Goal: Information Seeking & Learning: Understand process/instructions

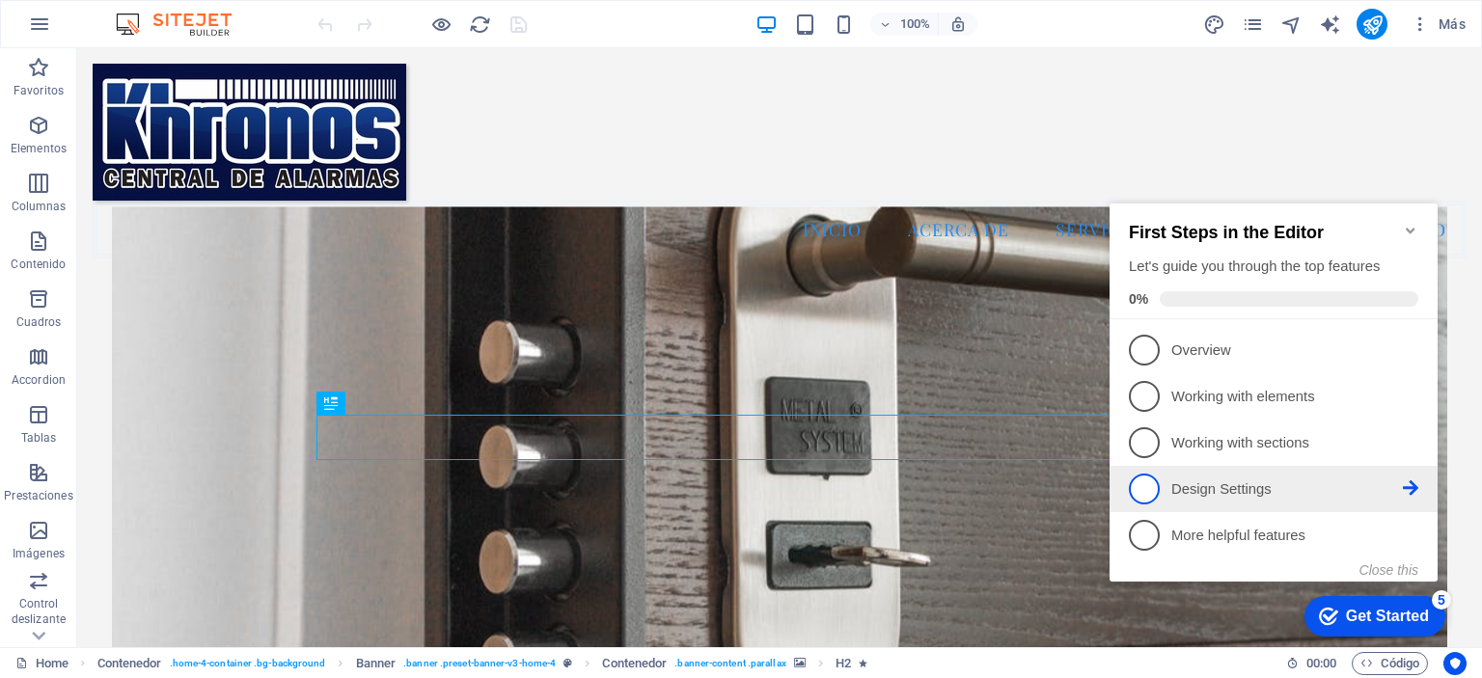
click at [1300, 485] on p "Design Settings - incomplete" at bounding box center [1288, 490] width 232 height 20
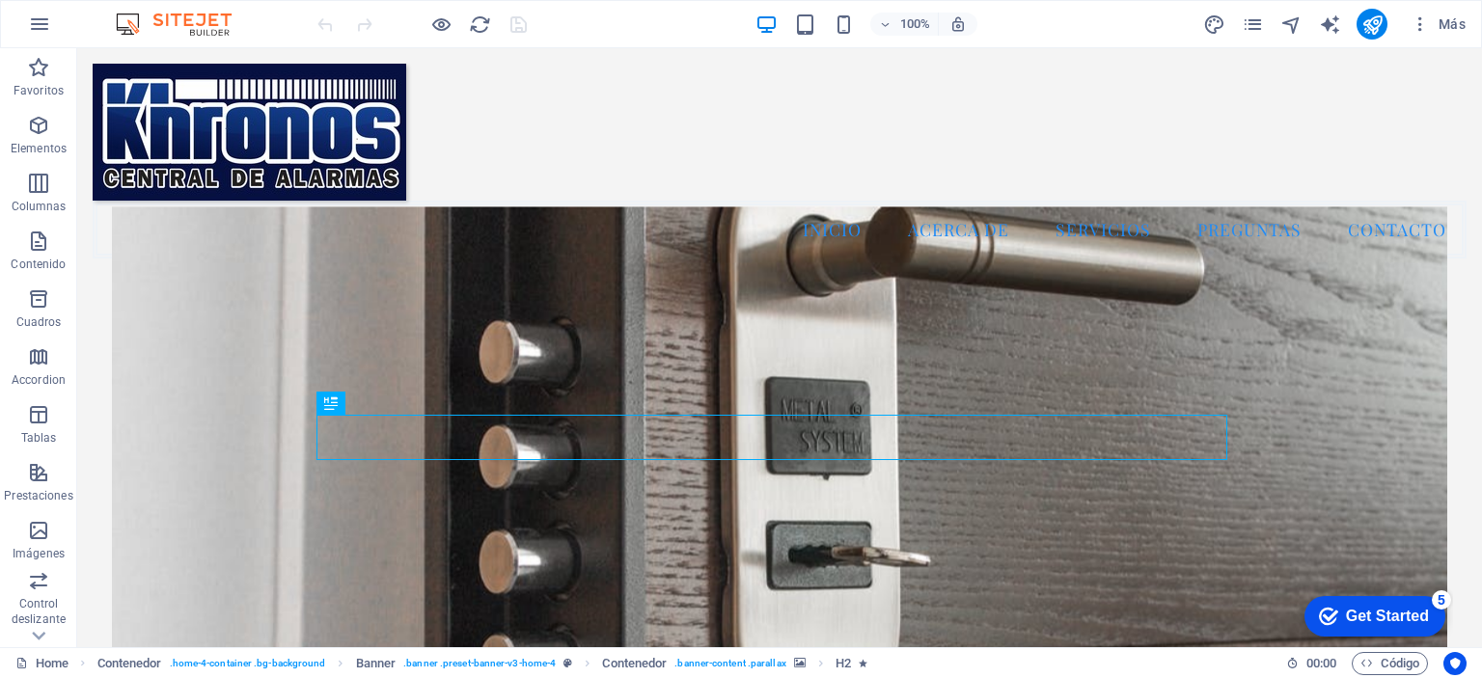
click at [1378, 617] on div "Get Started" at bounding box center [1387, 616] width 83 height 17
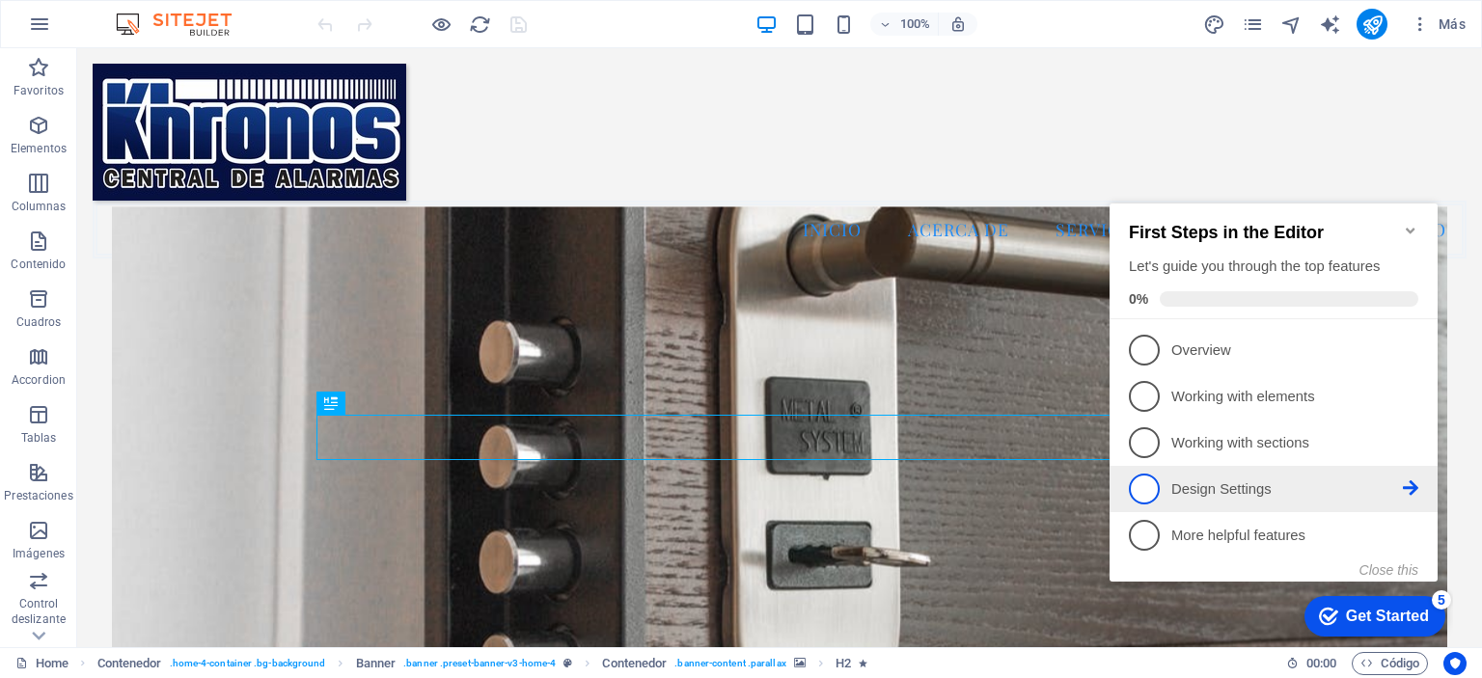
click at [1410, 482] on icon at bounding box center [1410, 488] width 15 height 15
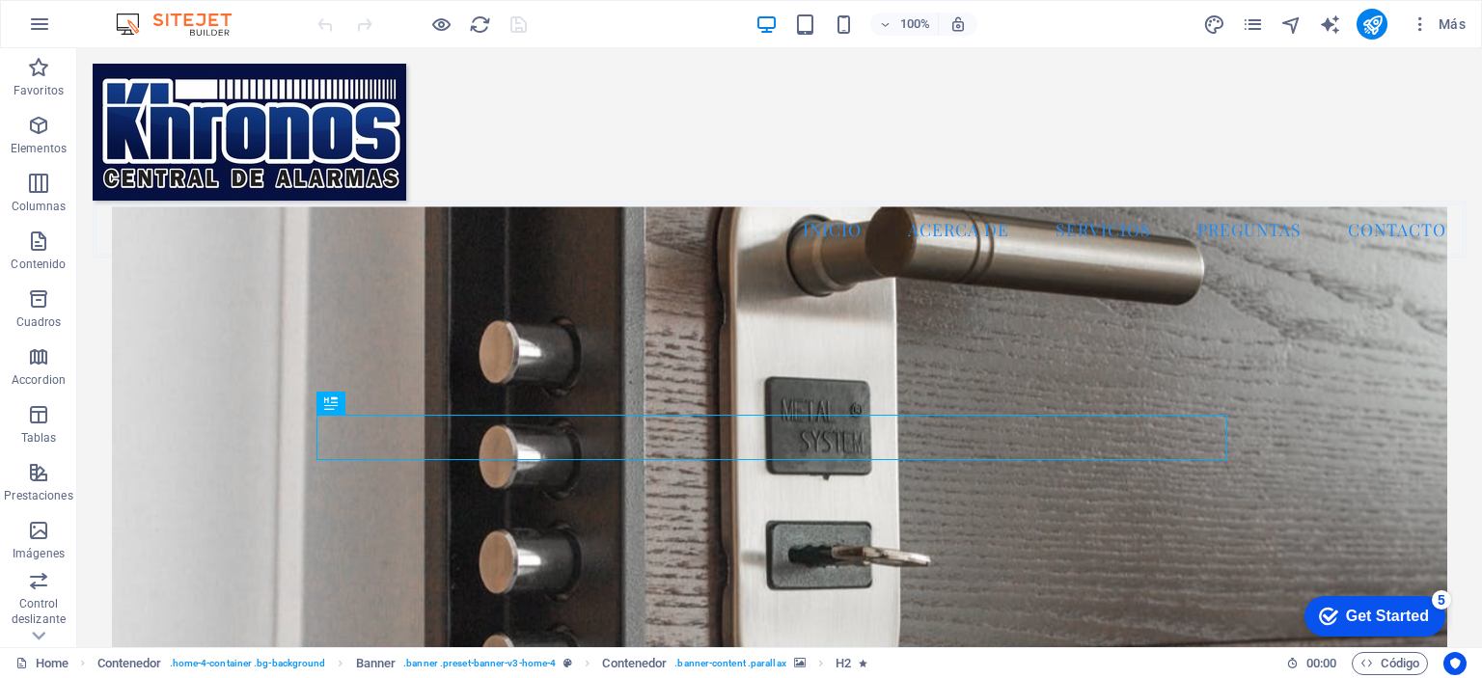
click at [1402, 627] on div "checkmark Get Started 5" at bounding box center [1375, 616] width 141 height 41
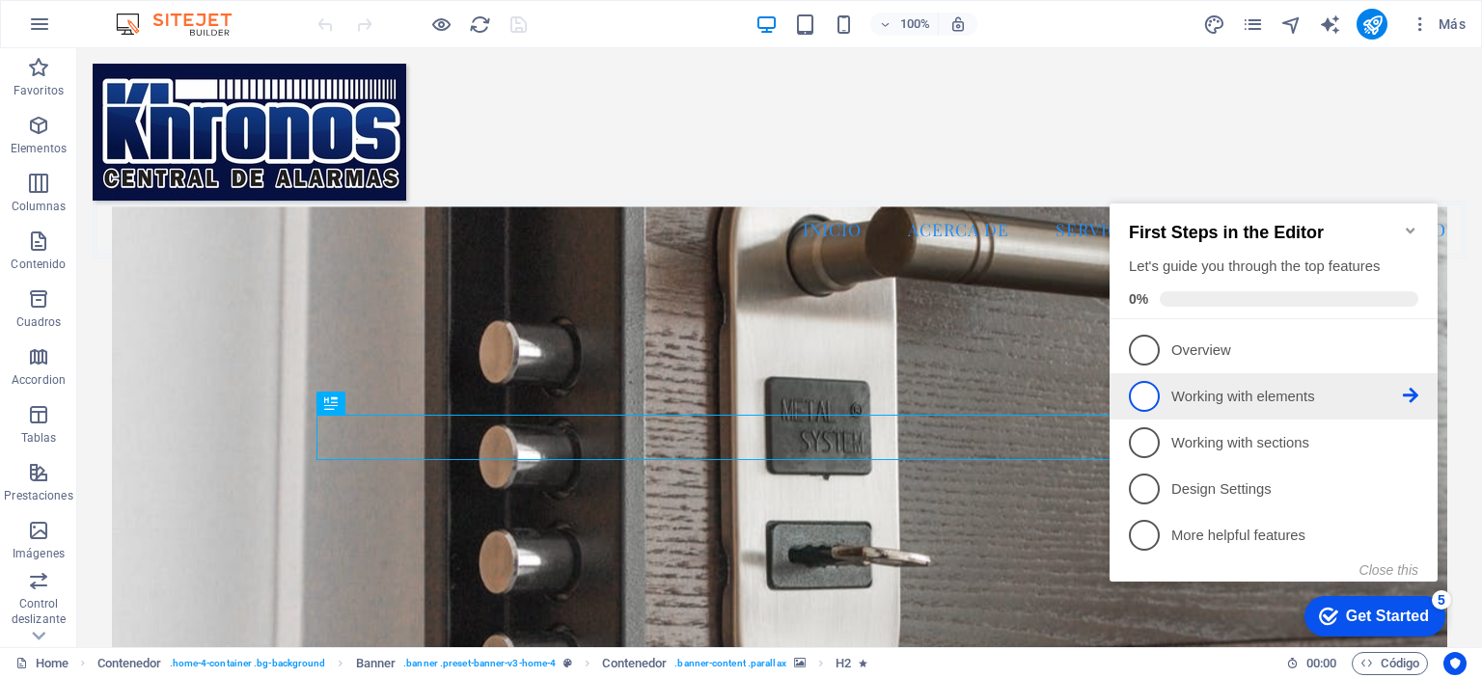
click at [1299, 394] on p "Working with elements - incomplete" at bounding box center [1288, 397] width 232 height 20
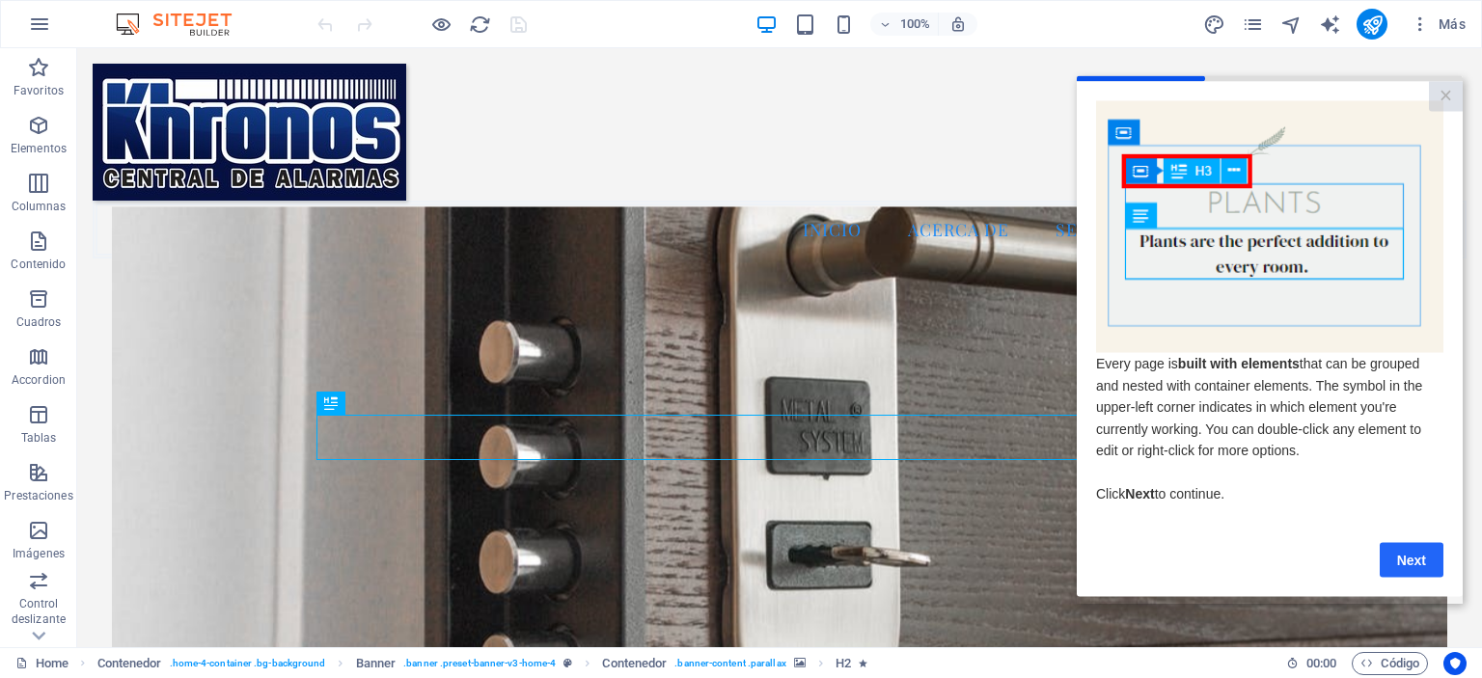
click at [1408, 569] on link "Next" at bounding box center [1412, 559] width 64 height 35
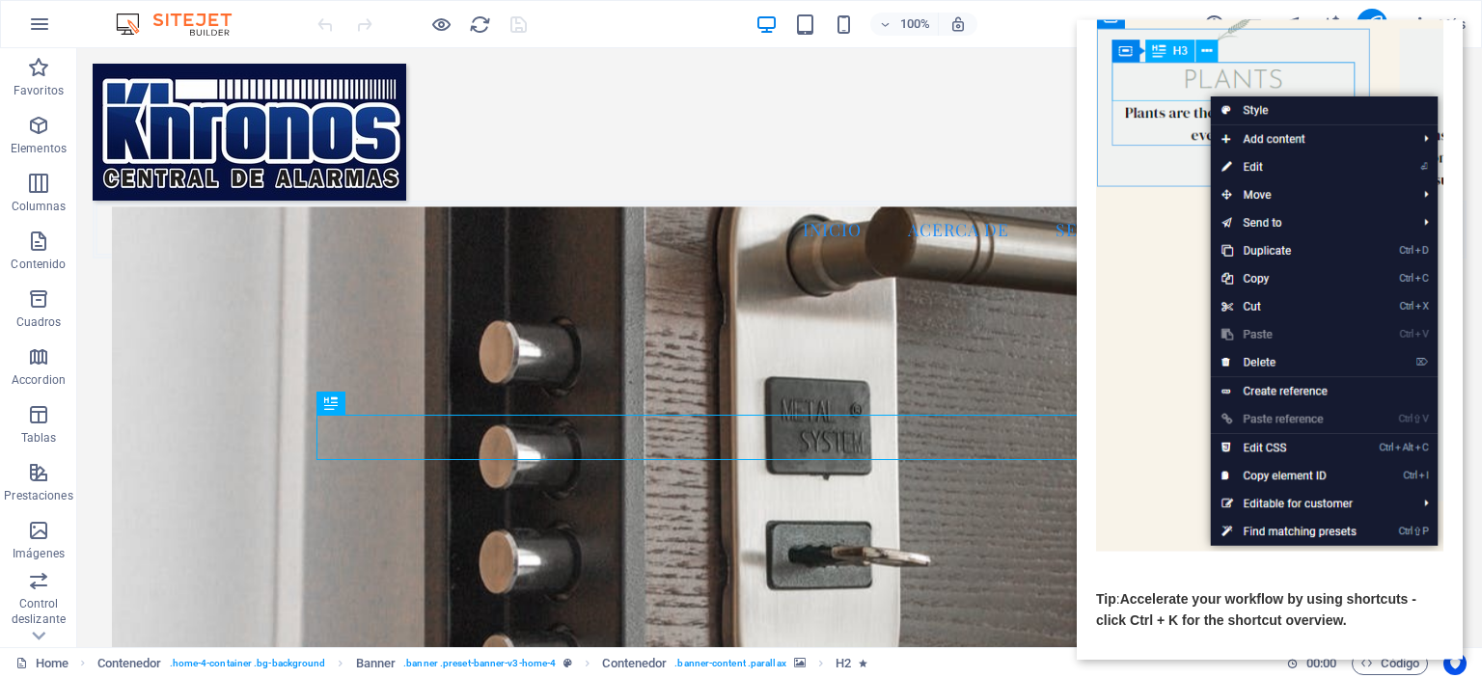
scroll to position [197, 0]
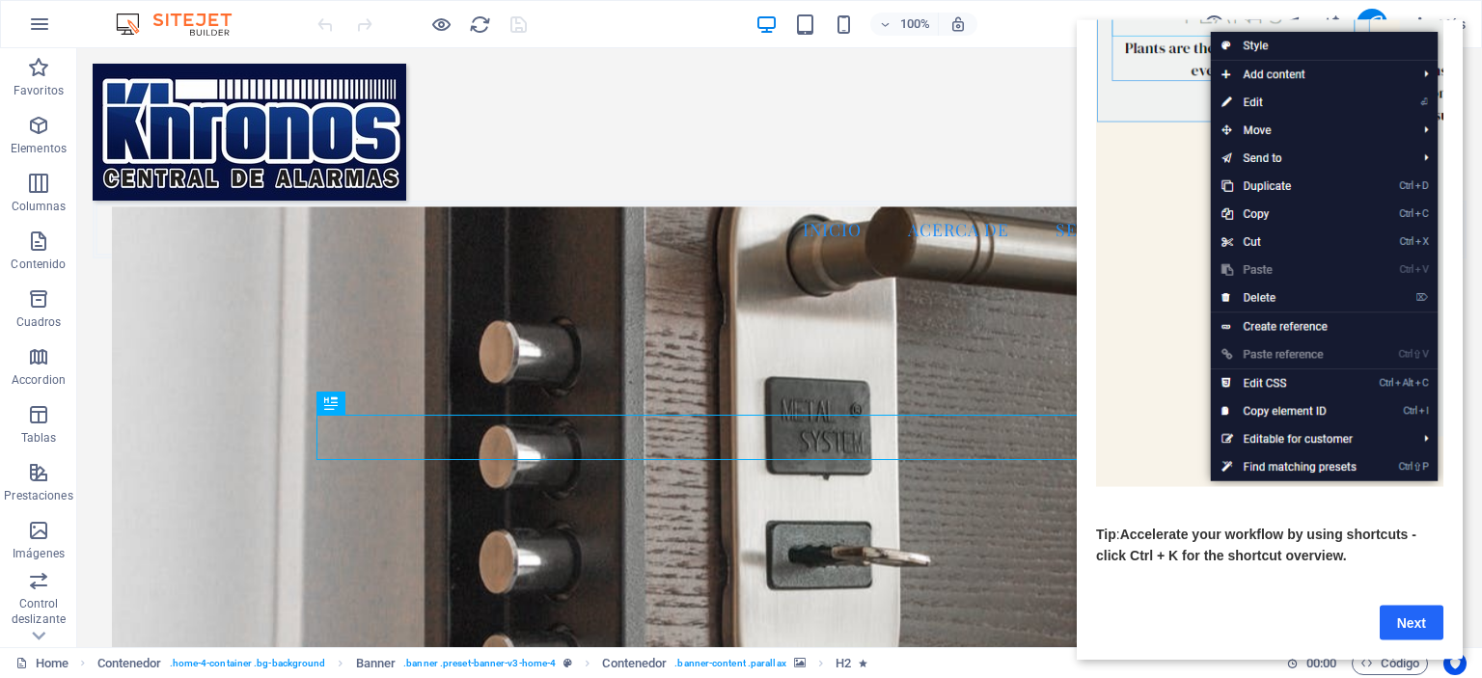
click at [1404, 609] on link "Next" at bounding box center [1412, 622] width 64 height 35
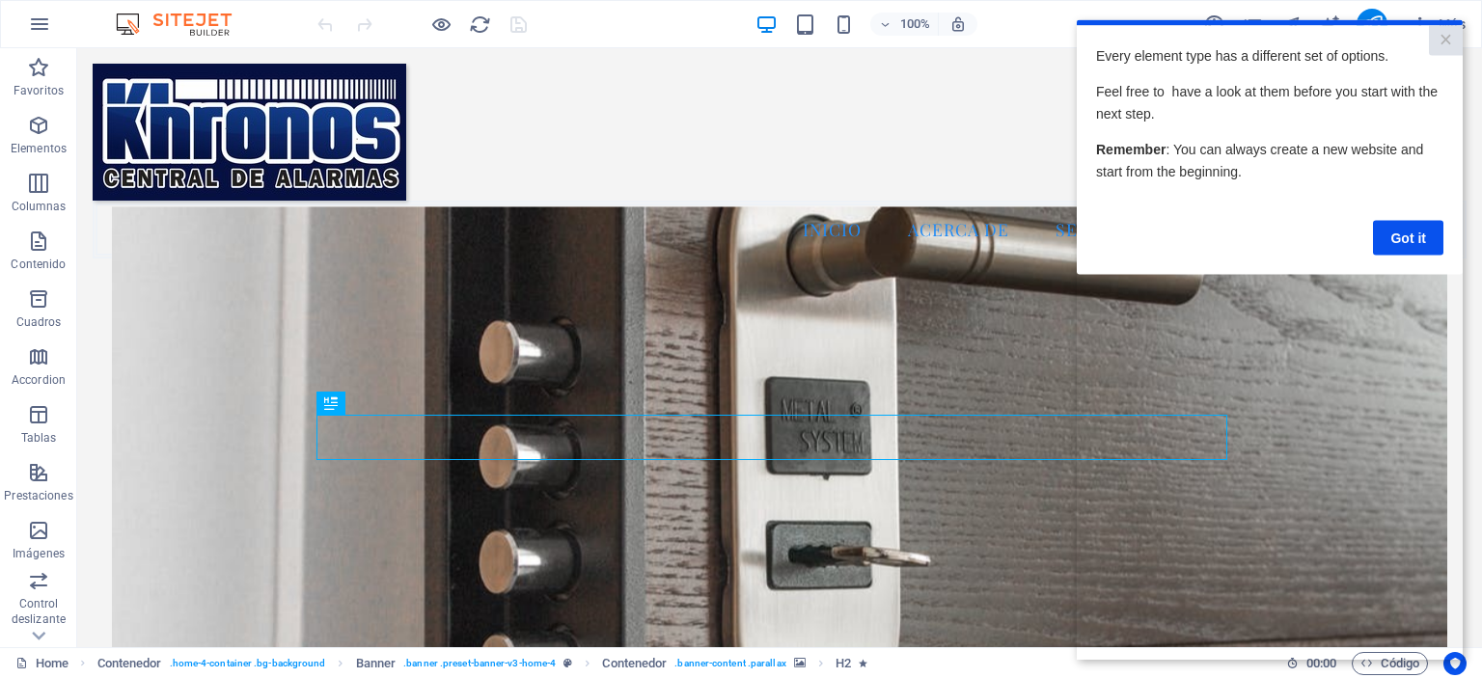
scroll to position [0, 0]
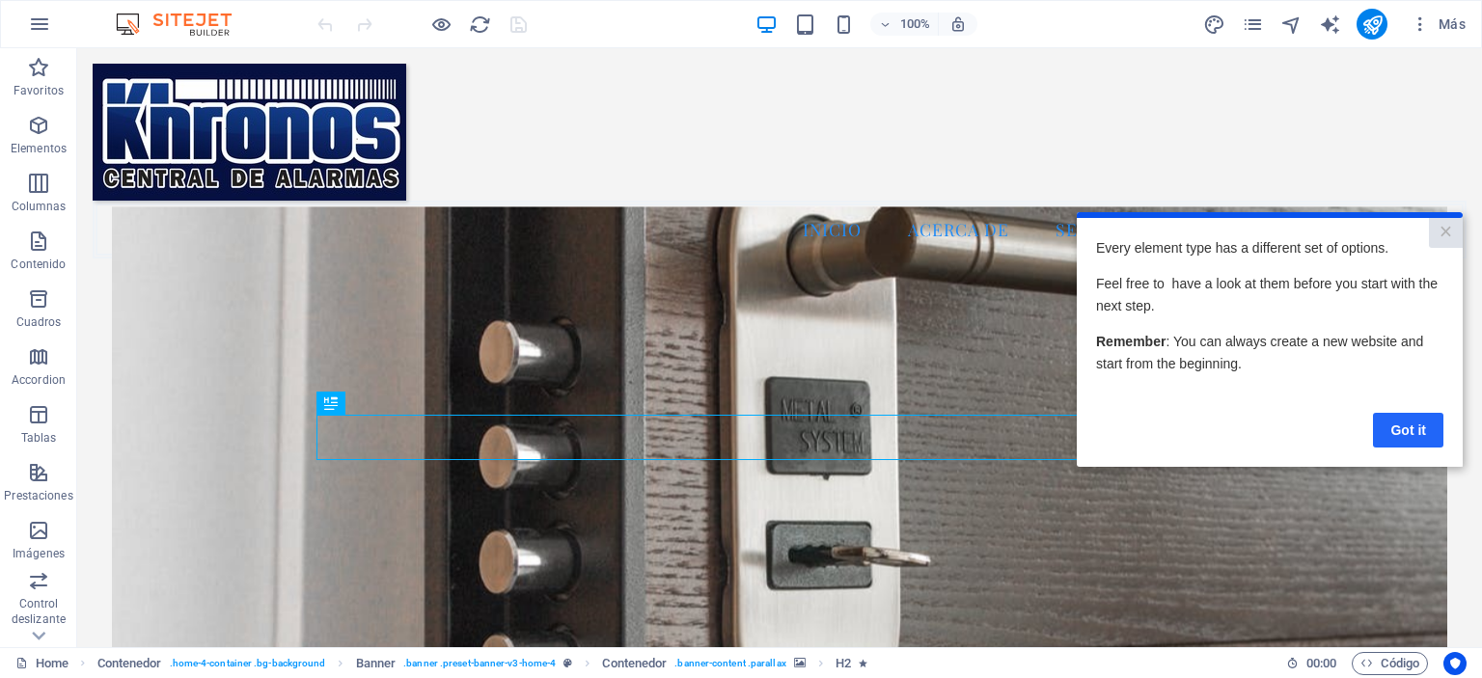
click at [1410, 430] on link "Got it" at bounding box center [1408, 429] width 70 height 35
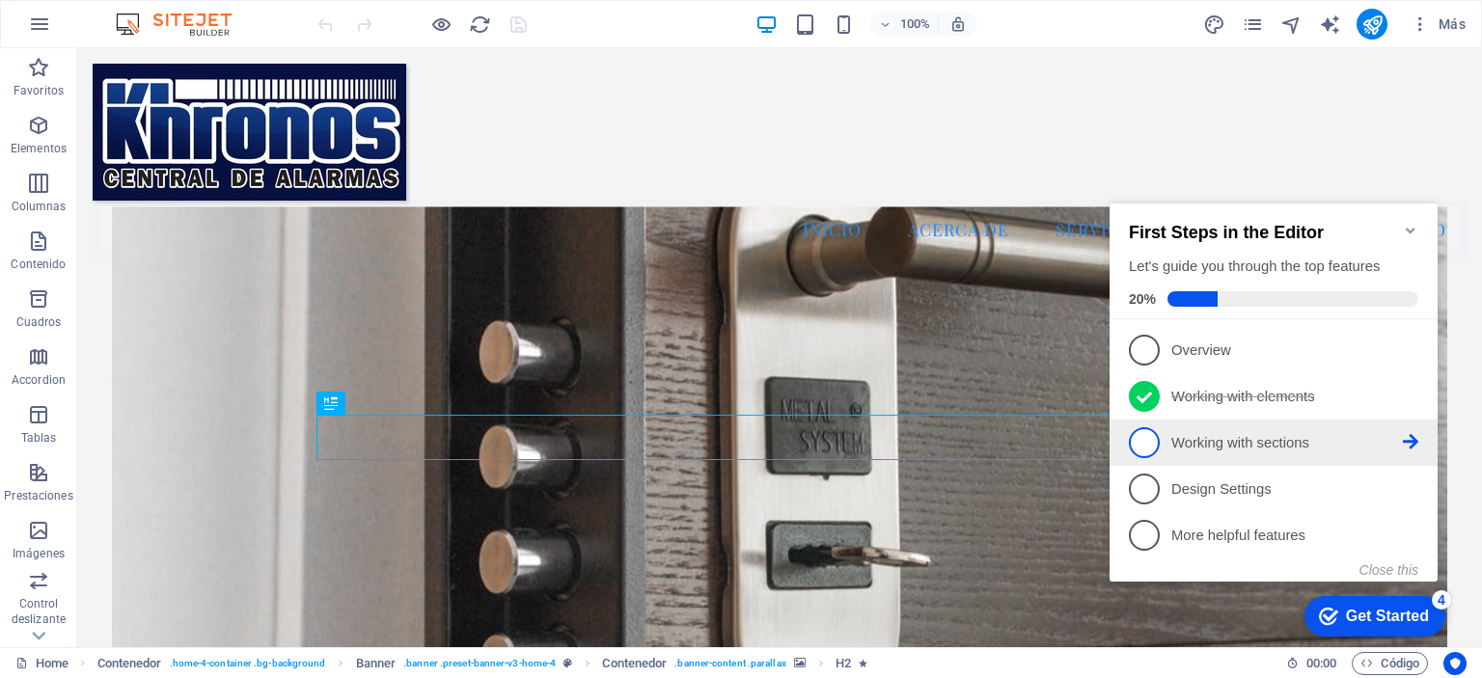
click at [1313, 445] on p "Working with sections - incomplete" at bounding box center [1288, 443] width 232 height 20
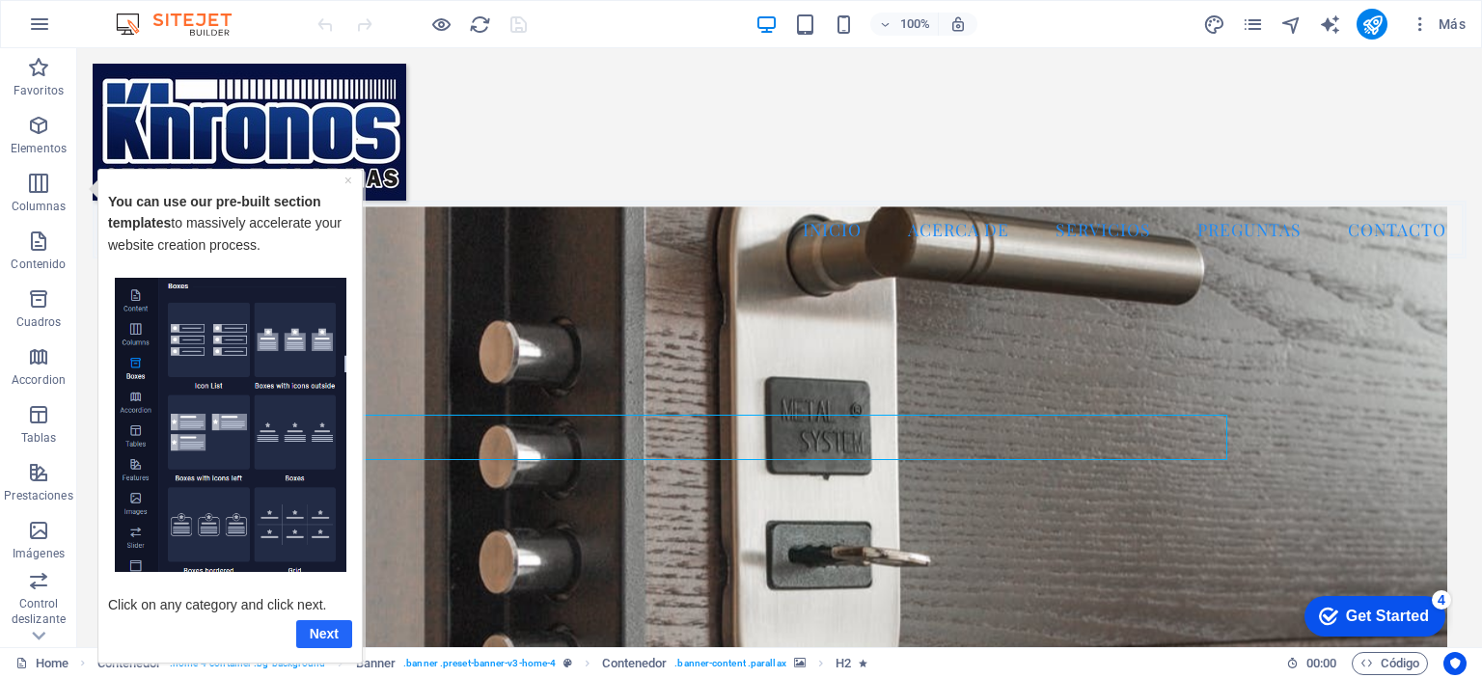
click at [328, 632] on link "Next" at bounding box center [324, 634] width 56 height 28
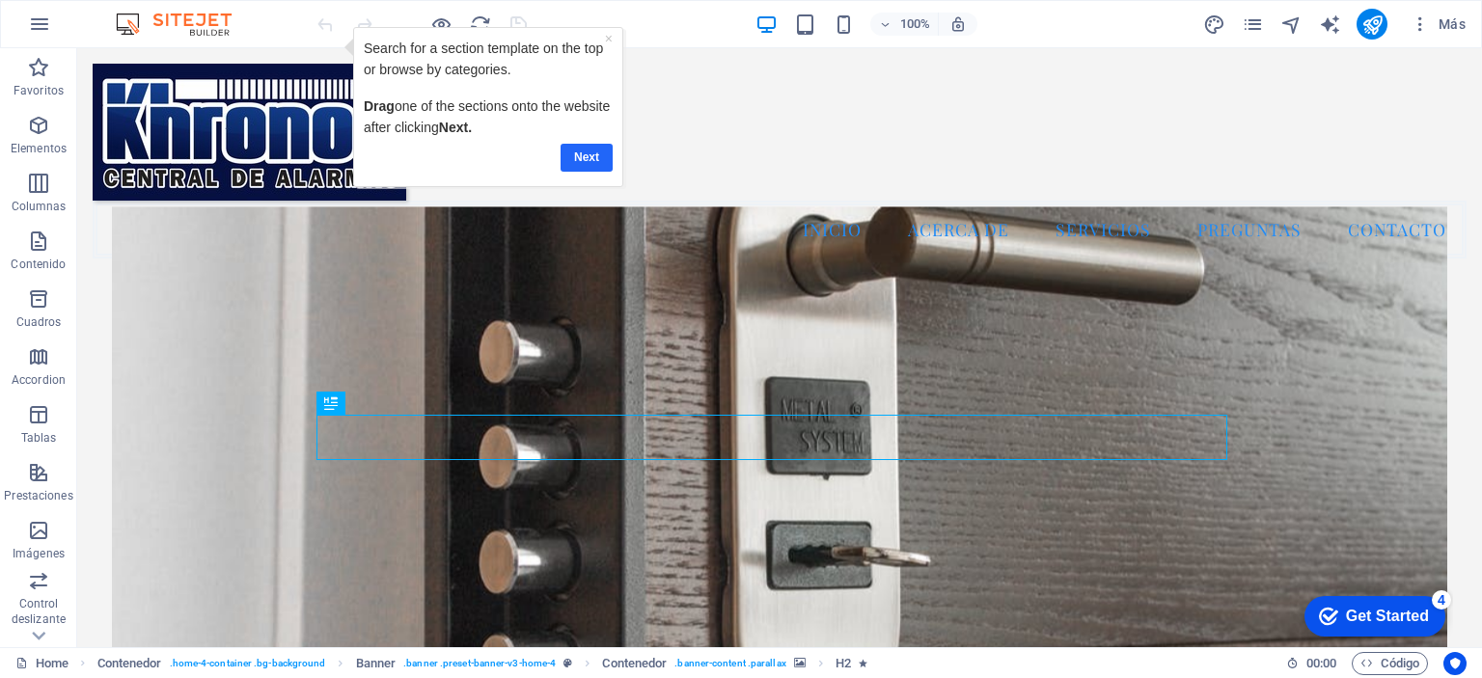
click at [590, 153] on link "Next" at bounding box center [587, 157] width 52 height 28
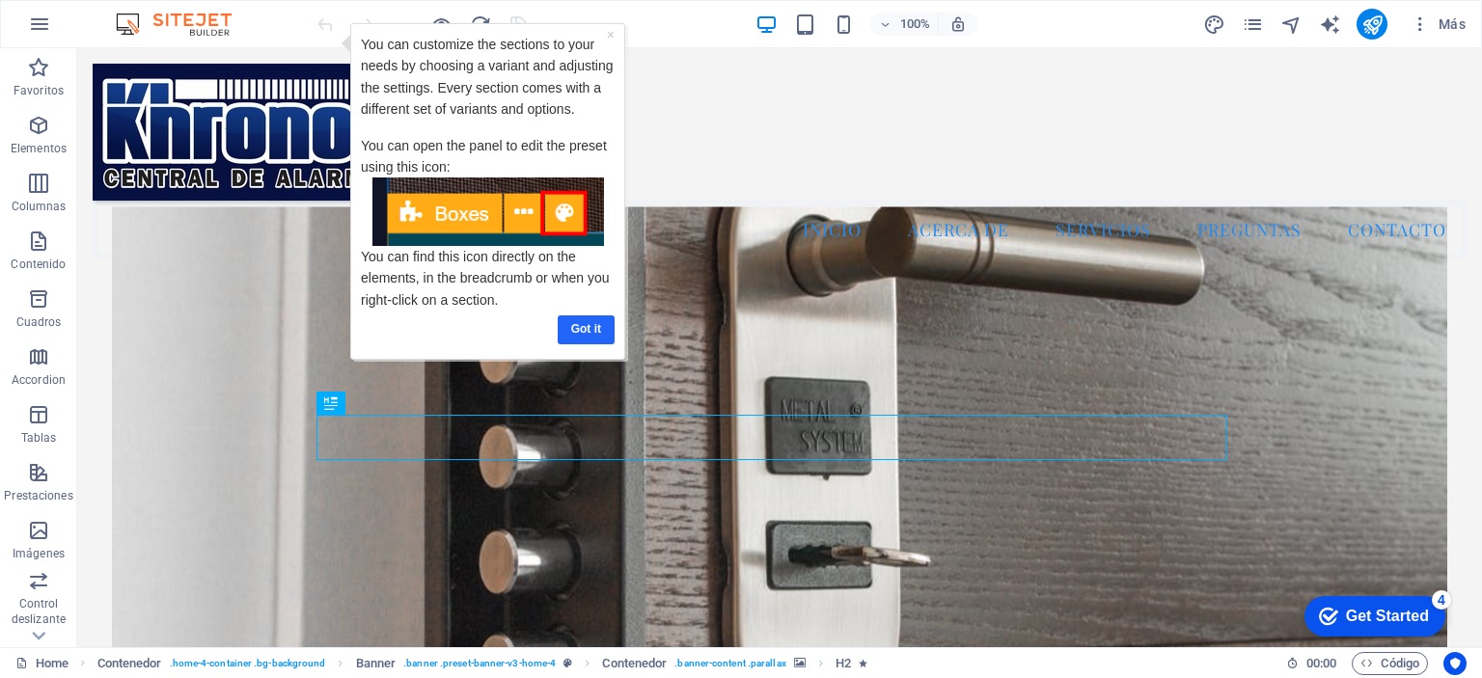
click at [587, 329] on link "Got it" at bounding box center [586, 329] width 57 height 28
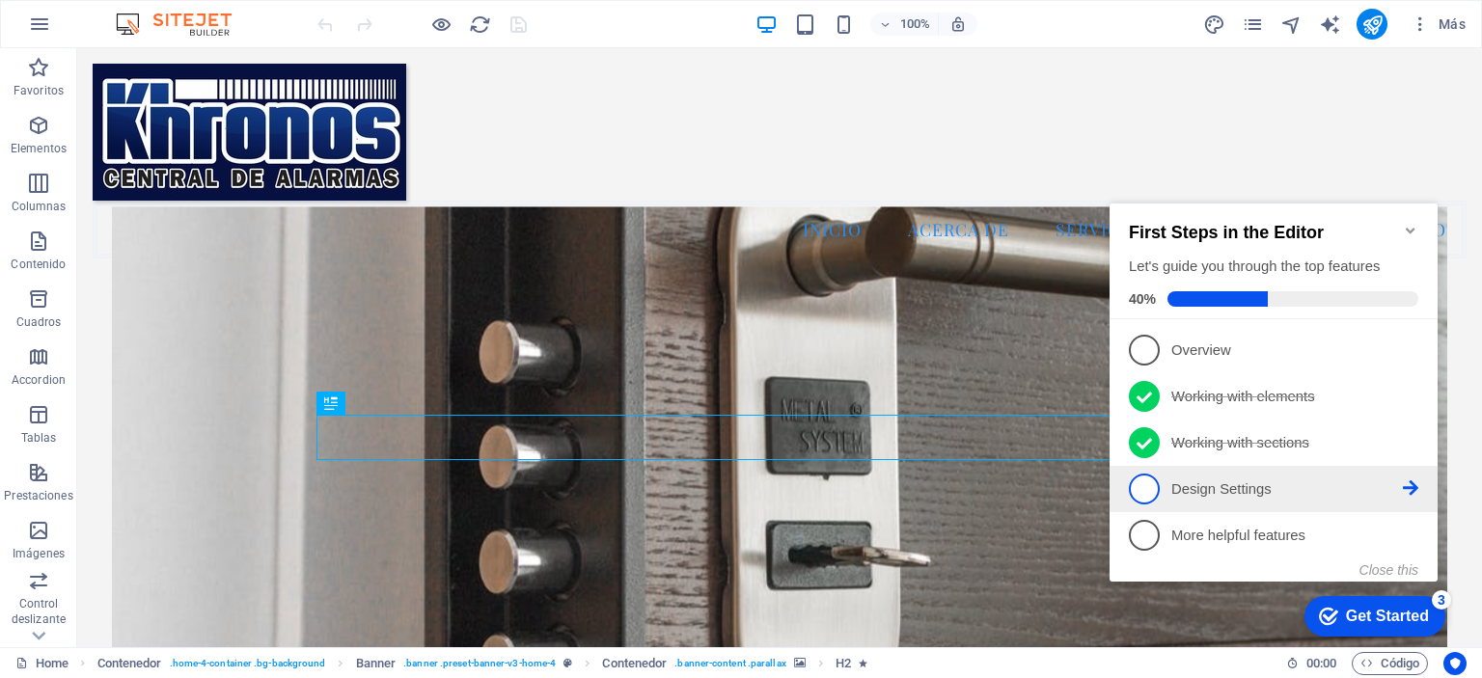
click at [1413, 357] on icon at bounding box center [1410, 349] width 15 height 15
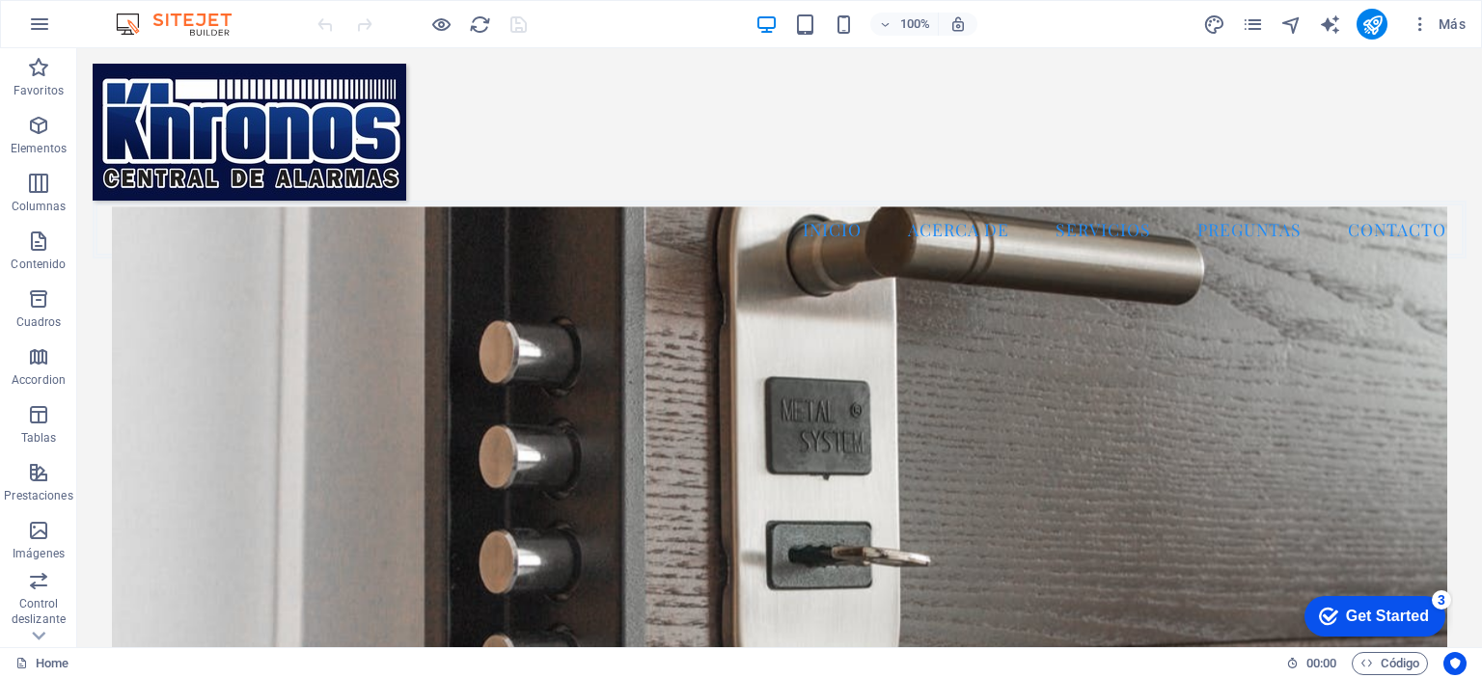
click at [1382, 621] on div "Get Started" at bounding box center [1387, 616] width 83 height 17
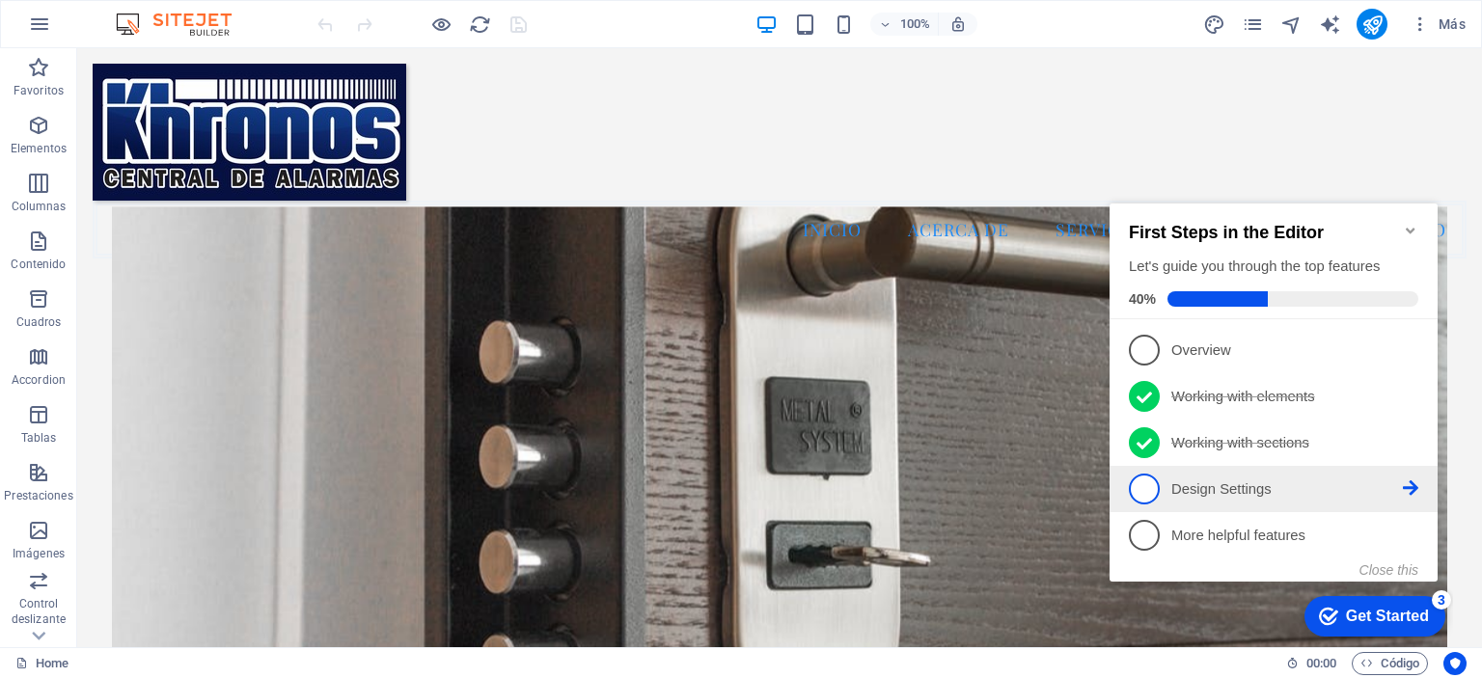
click at [1147, 485] on span "4" at bounding box center [1144, 489] width 31 height 31
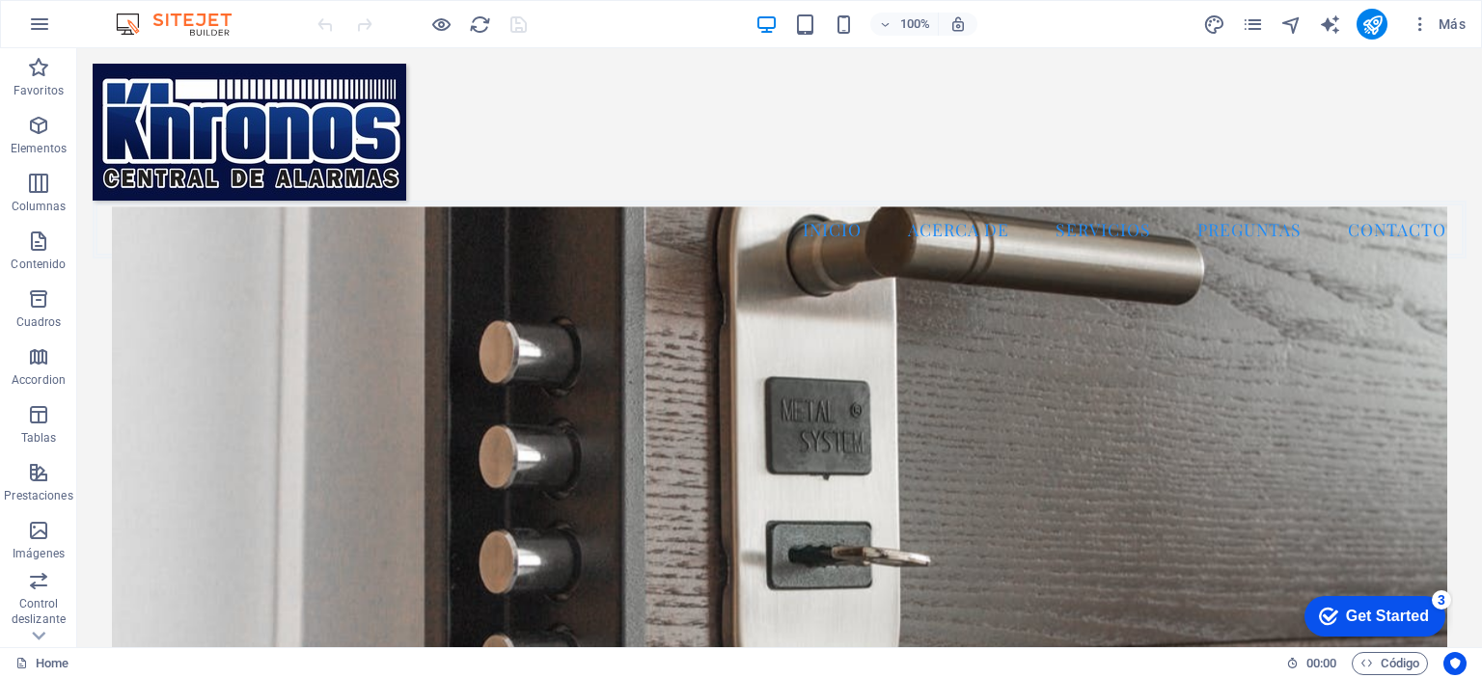
click at [1417, 609] on div "Get Started" at bounding box center [1387, 616] width 83 height 17
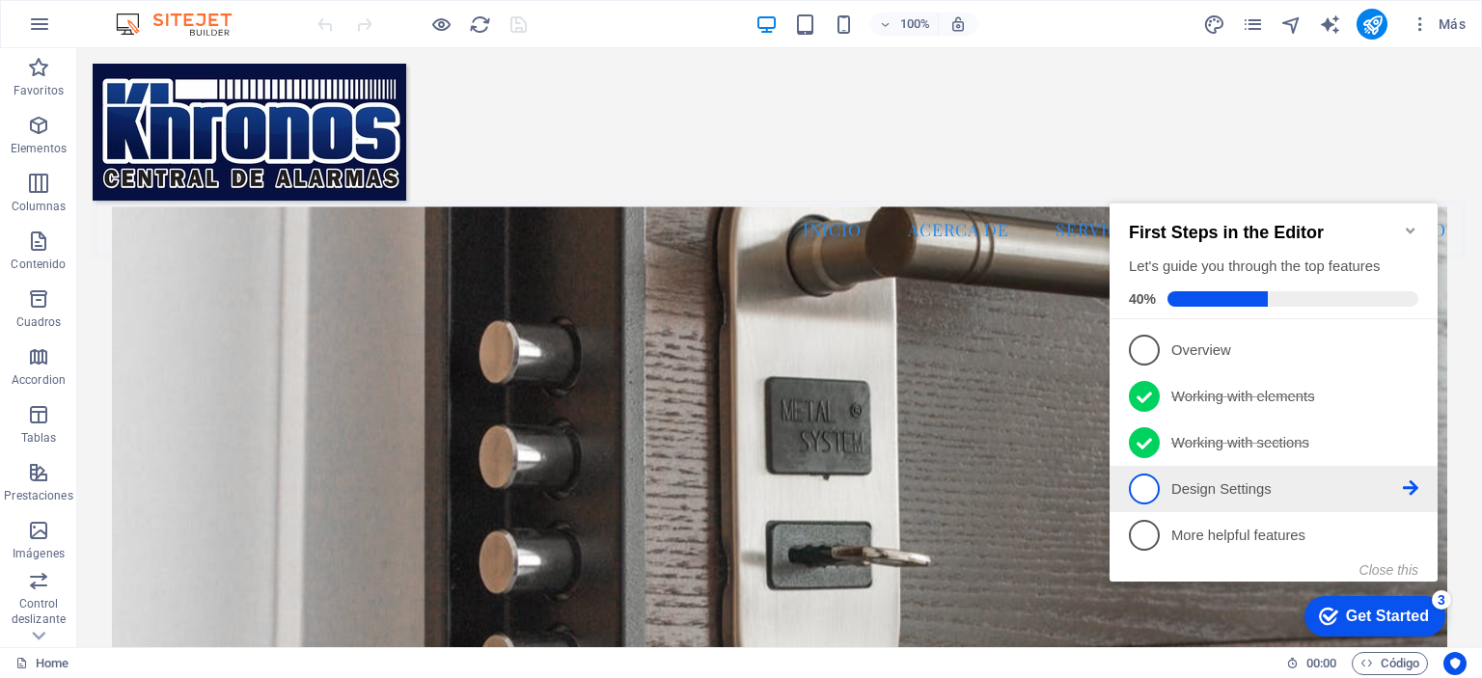
click at [1409, 357] on icon at bounding box center [1410, 349] width 15 height 15
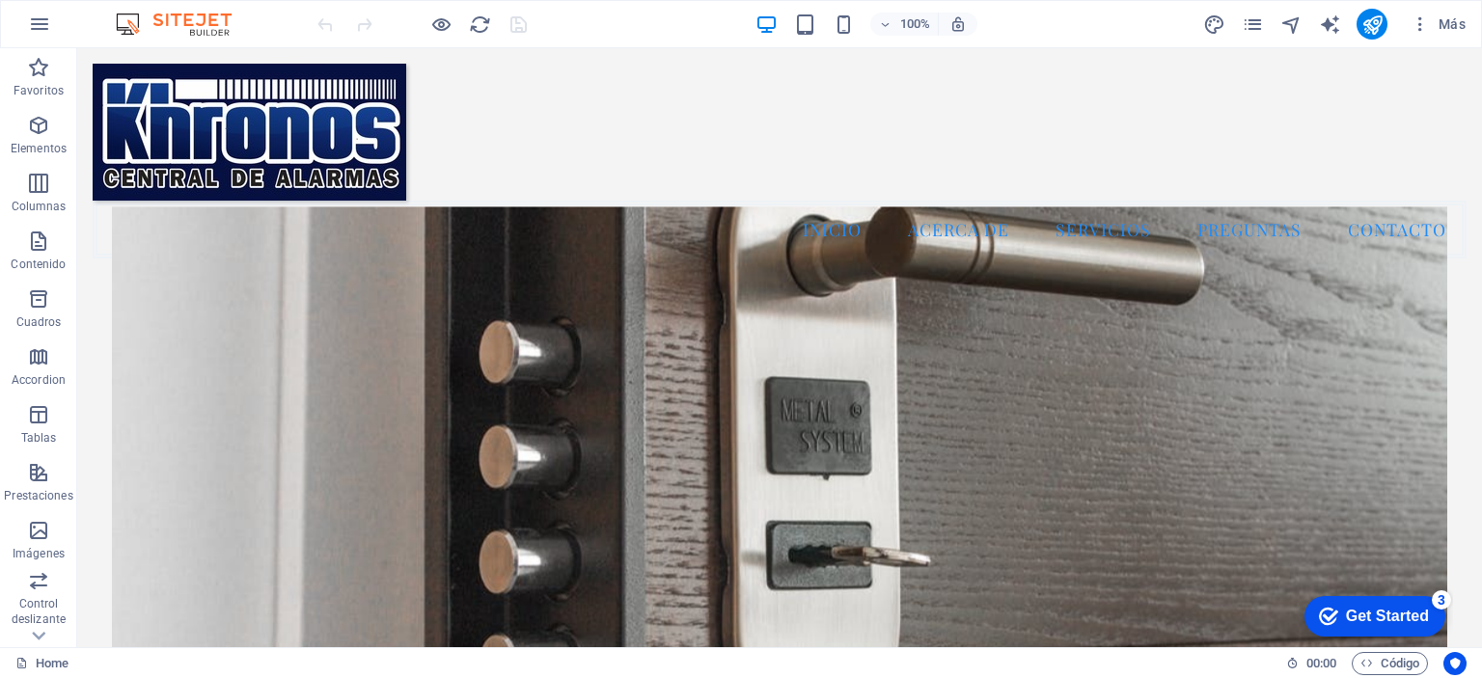
click at [1370, 612] on div "Get Started" at bounding box center [1387, 616] width 83 height 17
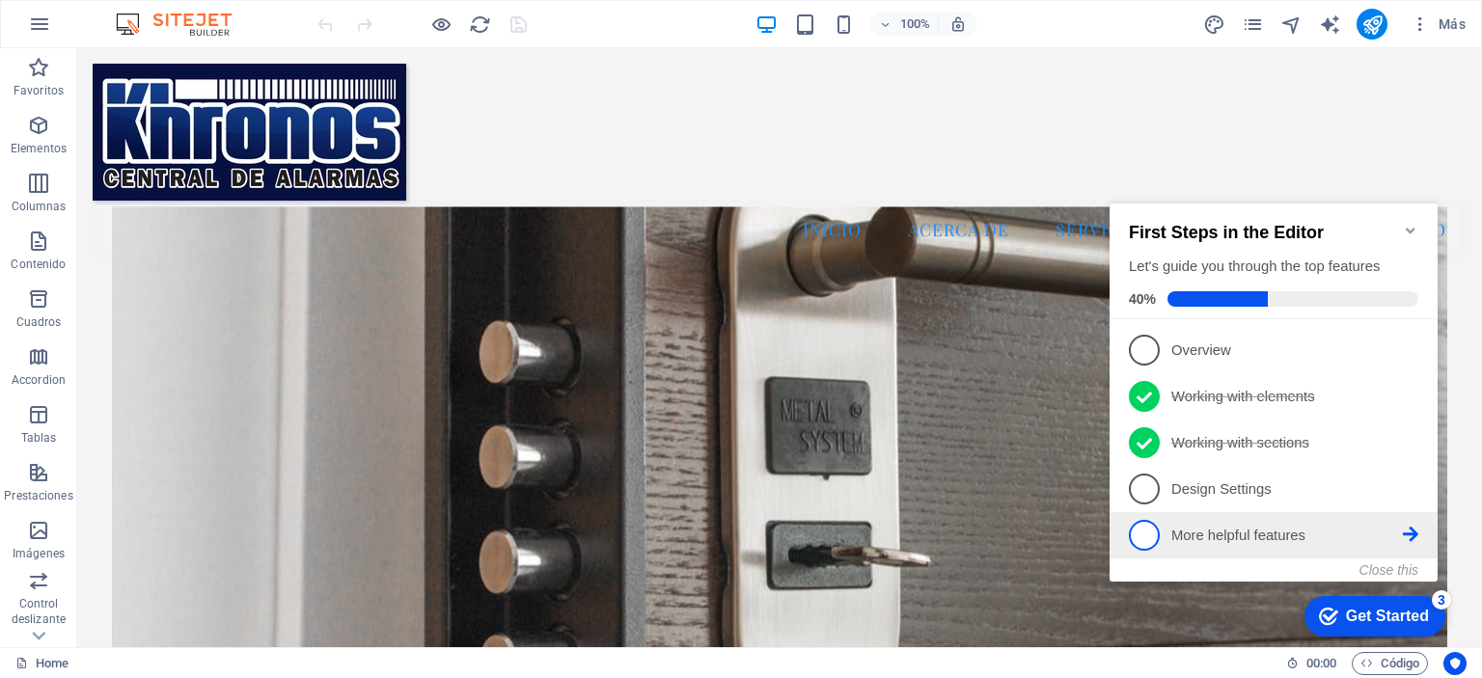
click at [1297, 539] on p "More helpful features - incomplete" at bounding box center [1288, 536] width 232 height 20
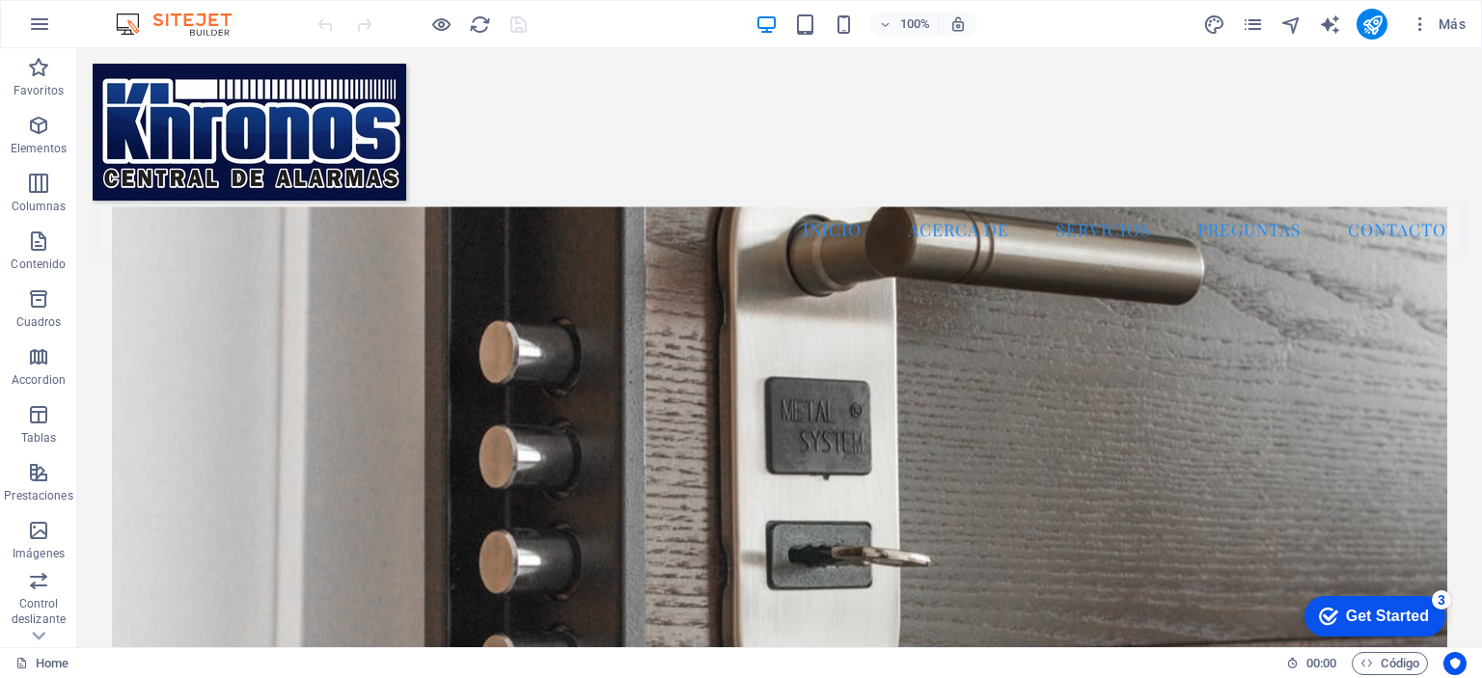
click at [1412, 617] on div "Get Started" at bounding box center [1387, 616] width 83 height 17
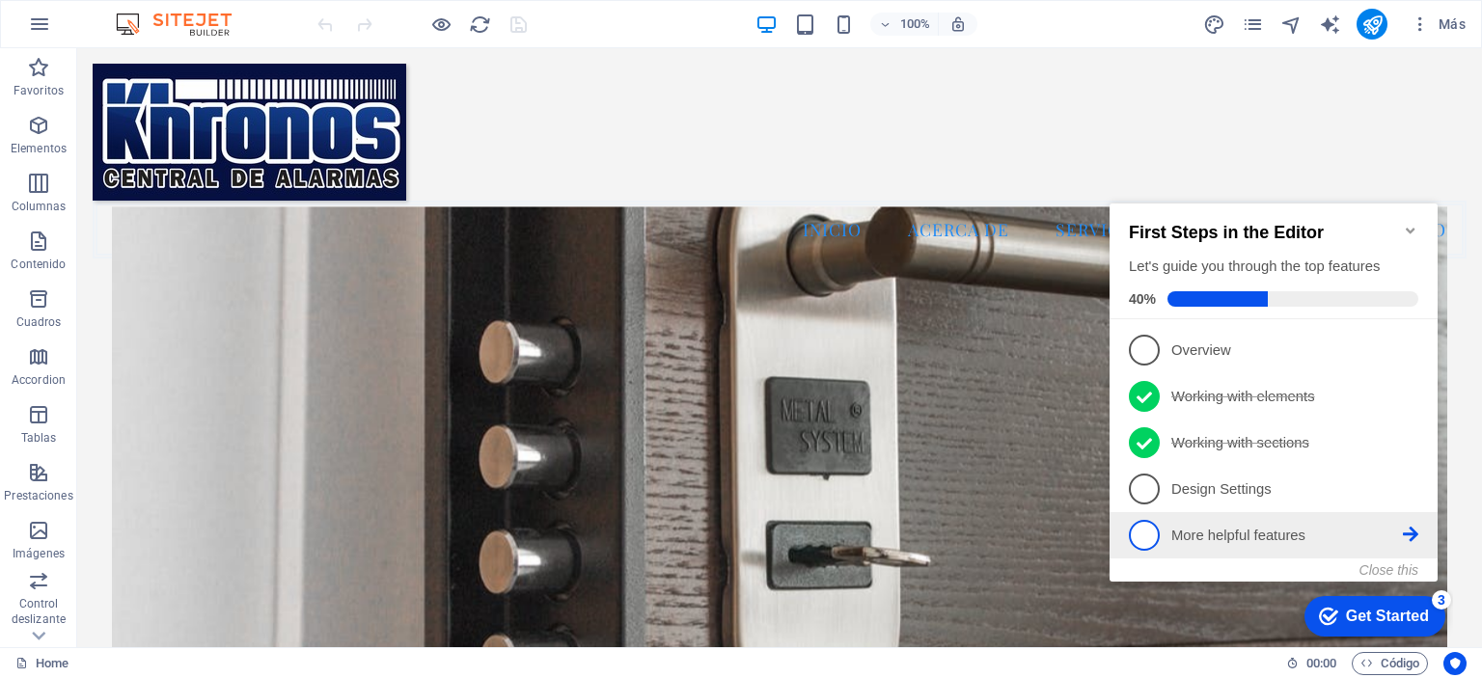
click at [1409, 357] on icon at bounding box center [1410, 349] width 15 height 15
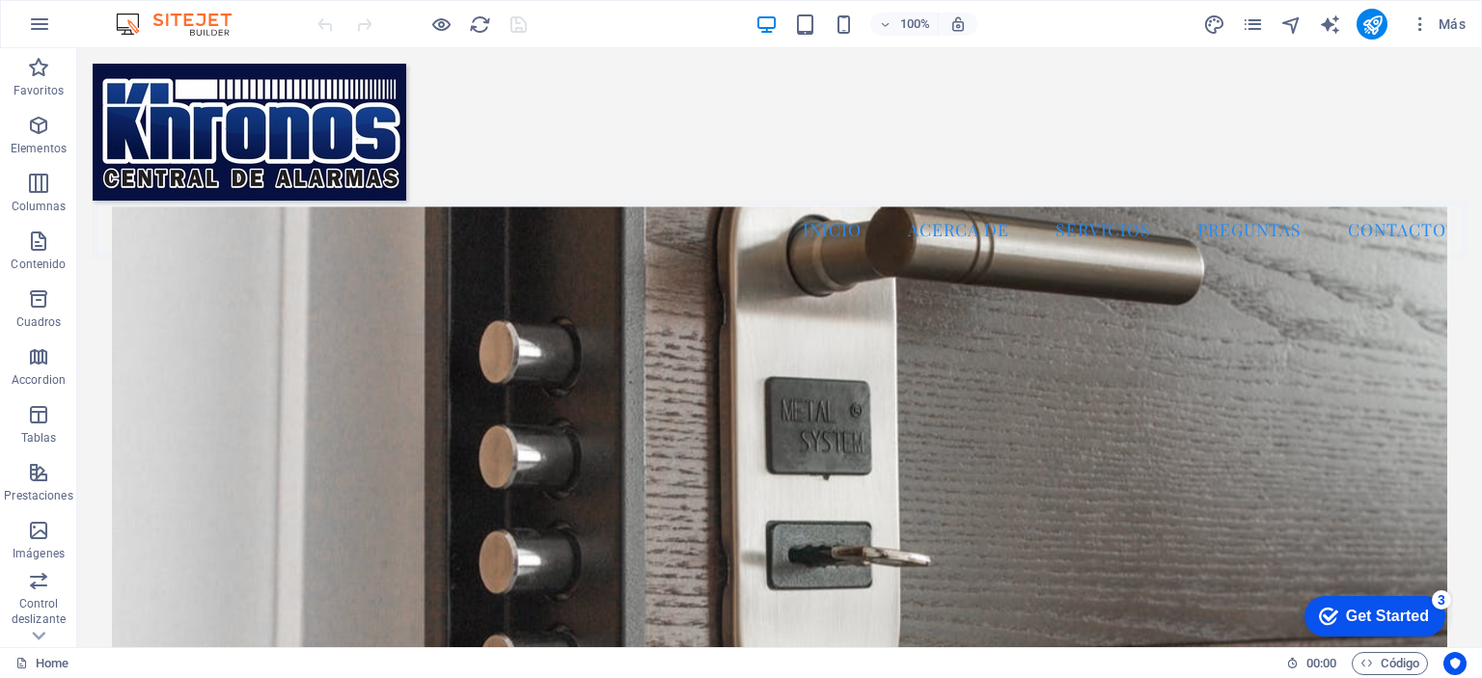
click at [1386, 622] on div "Get Started" at bounding box center [1387, 616] width 83 height 17
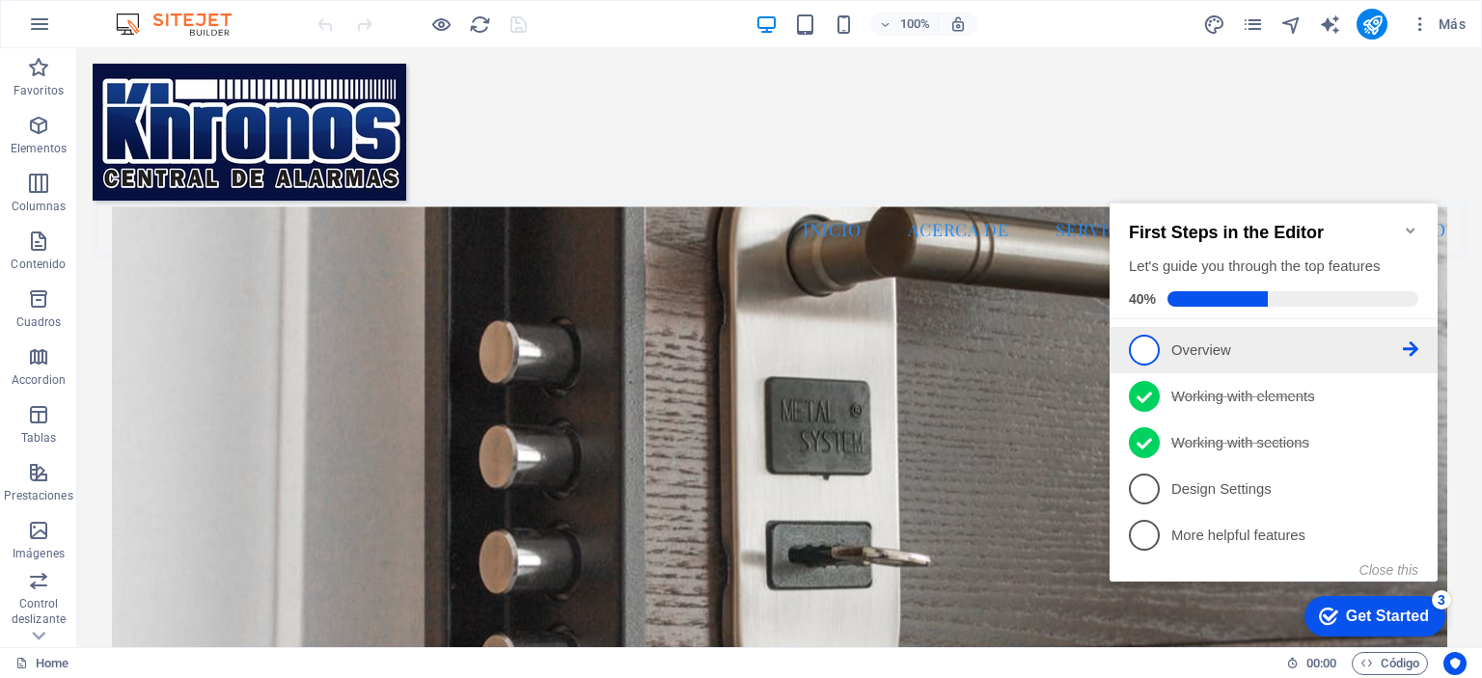
click at [1417, 342] on icon at bounding box center [1410, 349] width 15 height 15
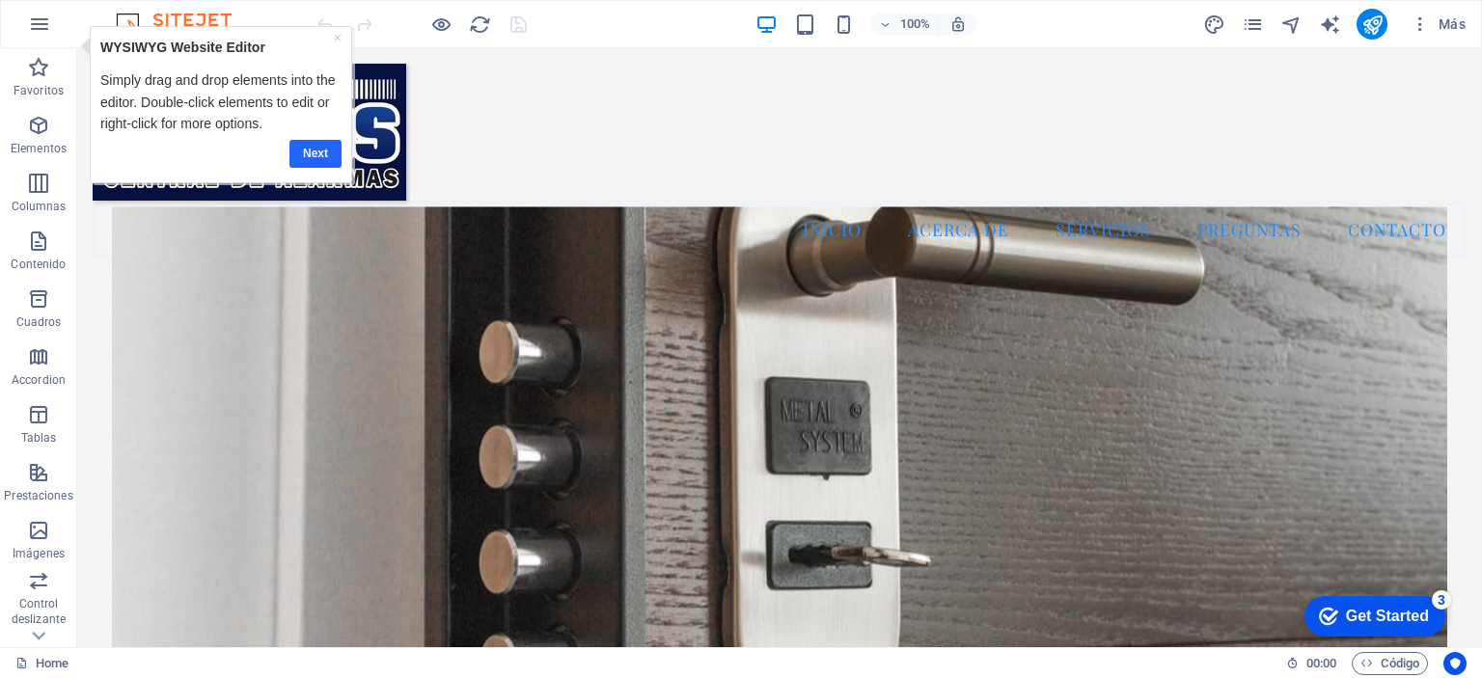
click at [318, 156] on link "Next" at bounding box center [316, 153] width 52 height 28
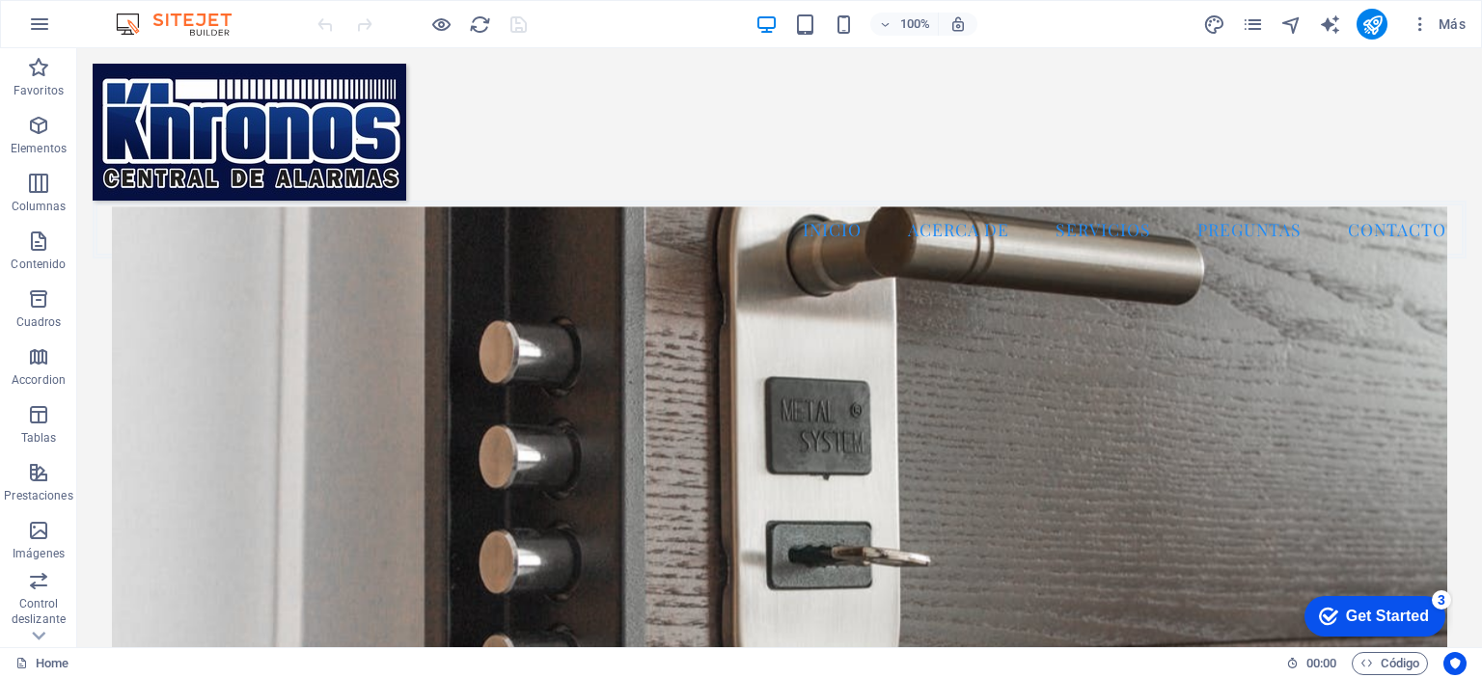
click at [1366, 614] on div "Get Started" at bounding box center [1387, 616] width 83 height 17
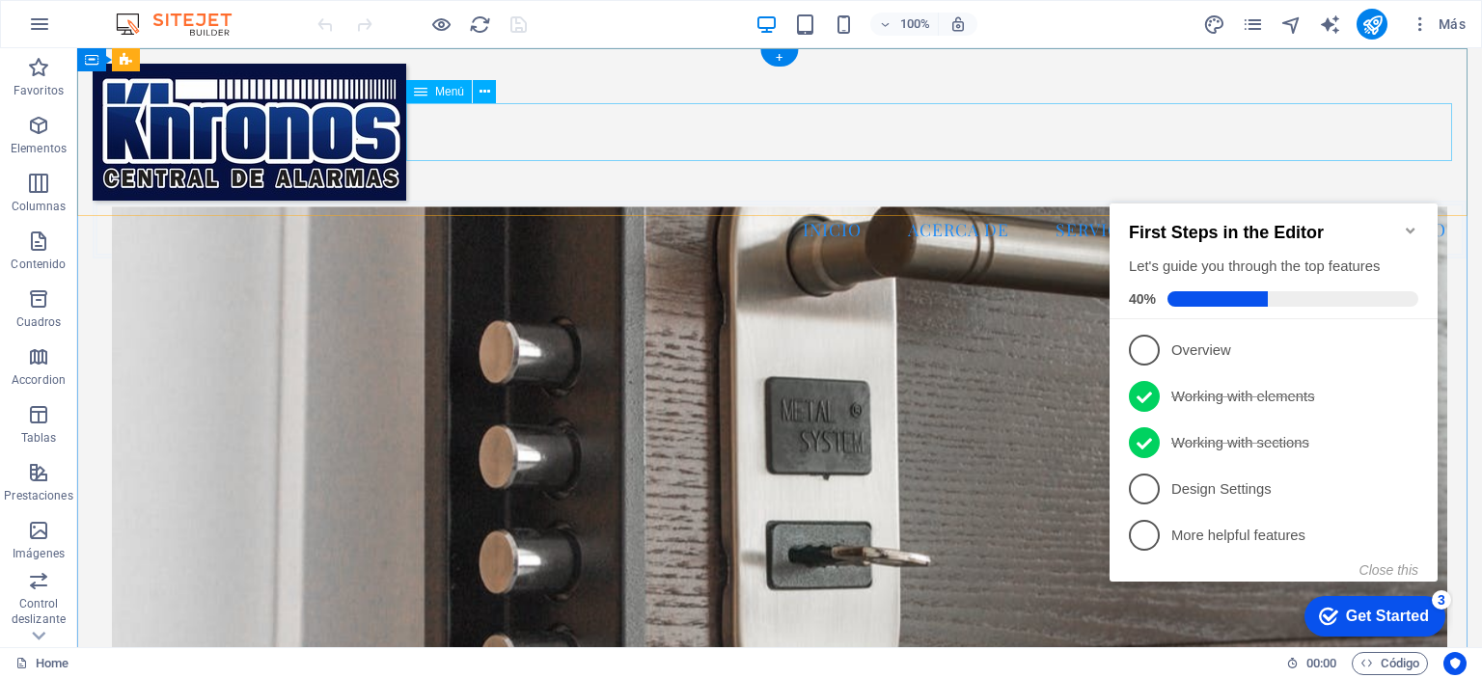
click at [723, 201] on nav "Inicio Acerca de Servicios Preguntas Contacto" at bounding box center [780, 230] width 1374 height 58
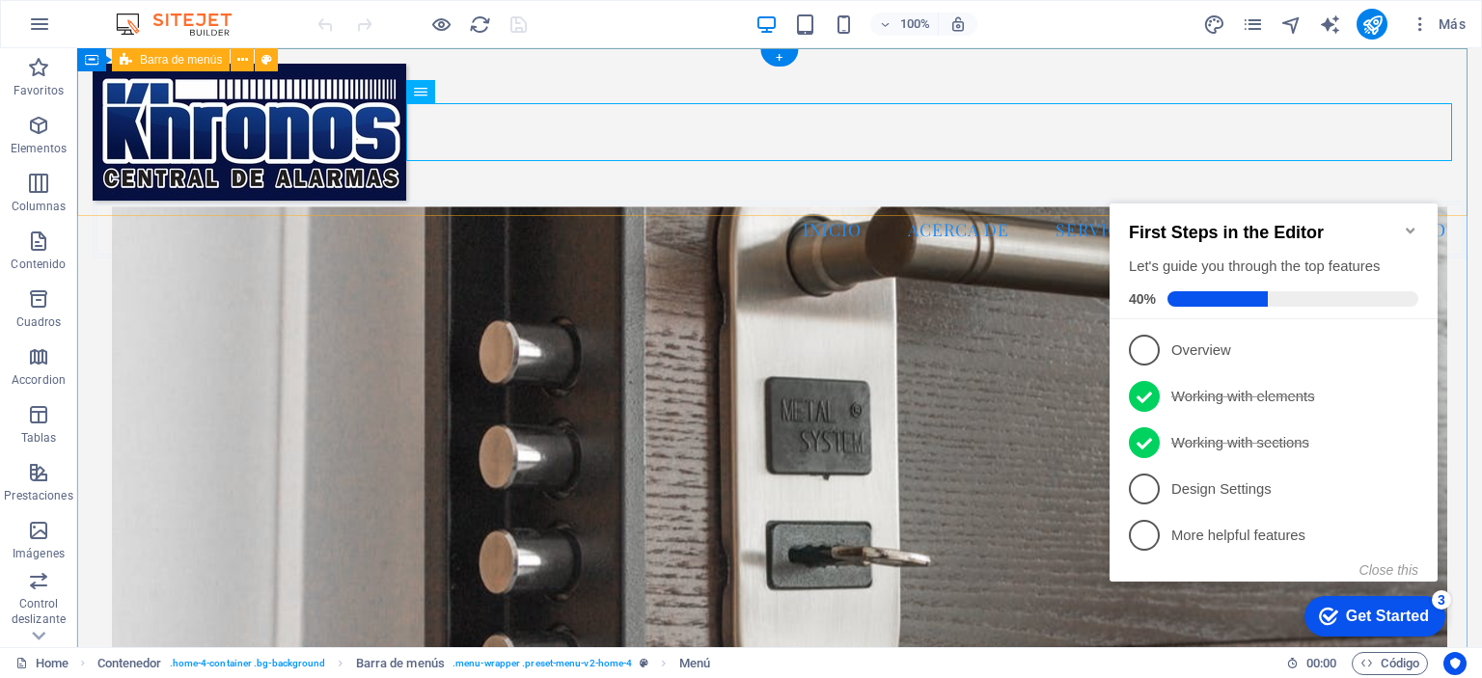
click at [899, 80] on div "Menu Inicio Acerca de Servicios Preguntas Contacto" at bounding box center [779, 161] width 1405 height 226
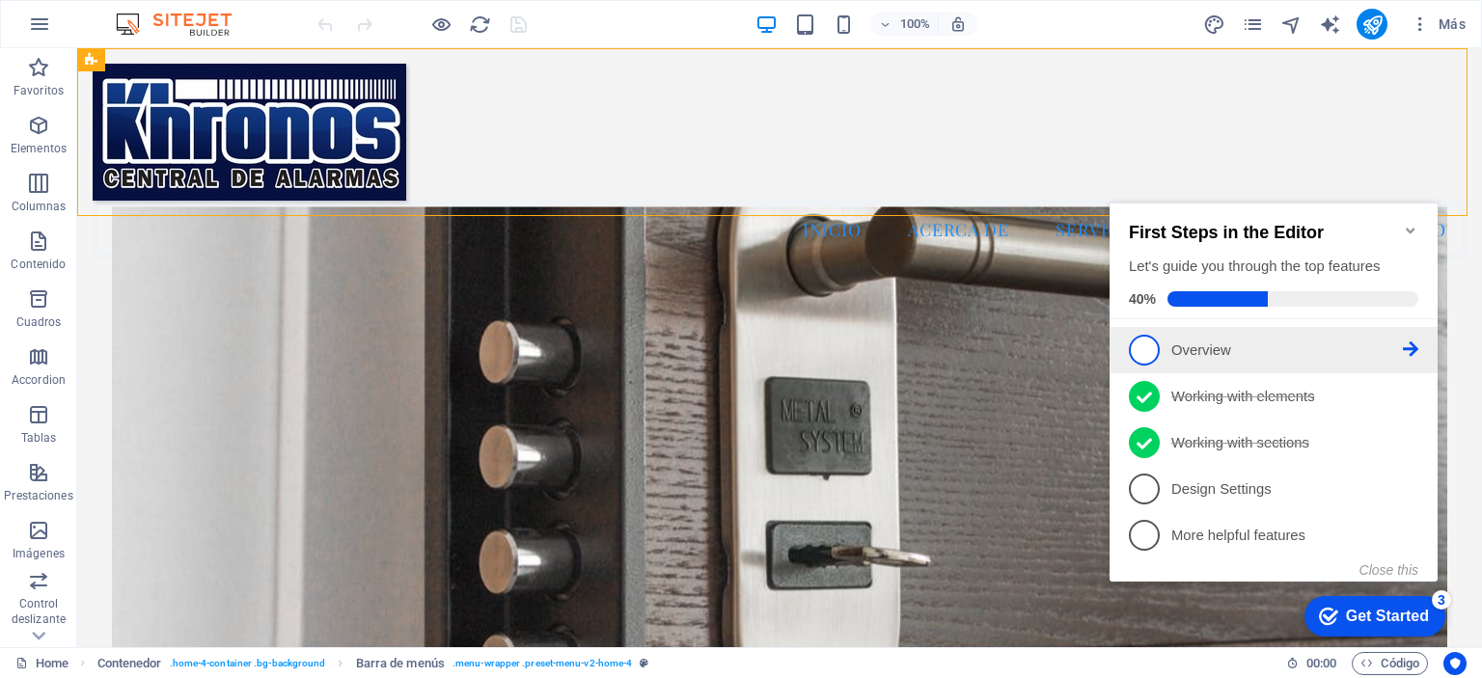
click at [1407, 346] on icon at bounding box center [1410, 349] width 15 height 15
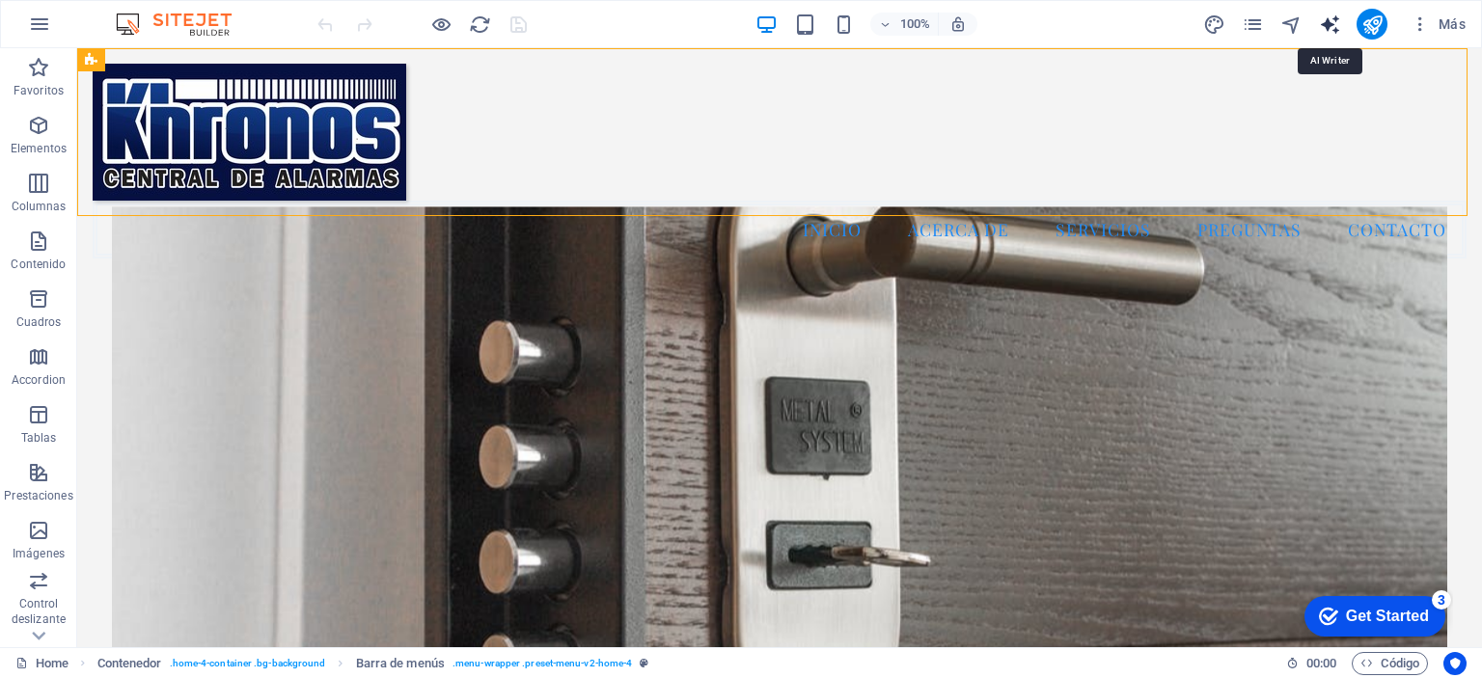
click at [1330, 23] on icon "text_generator" at bounding box center [1330, 25] width 22 height 22
select select "English"
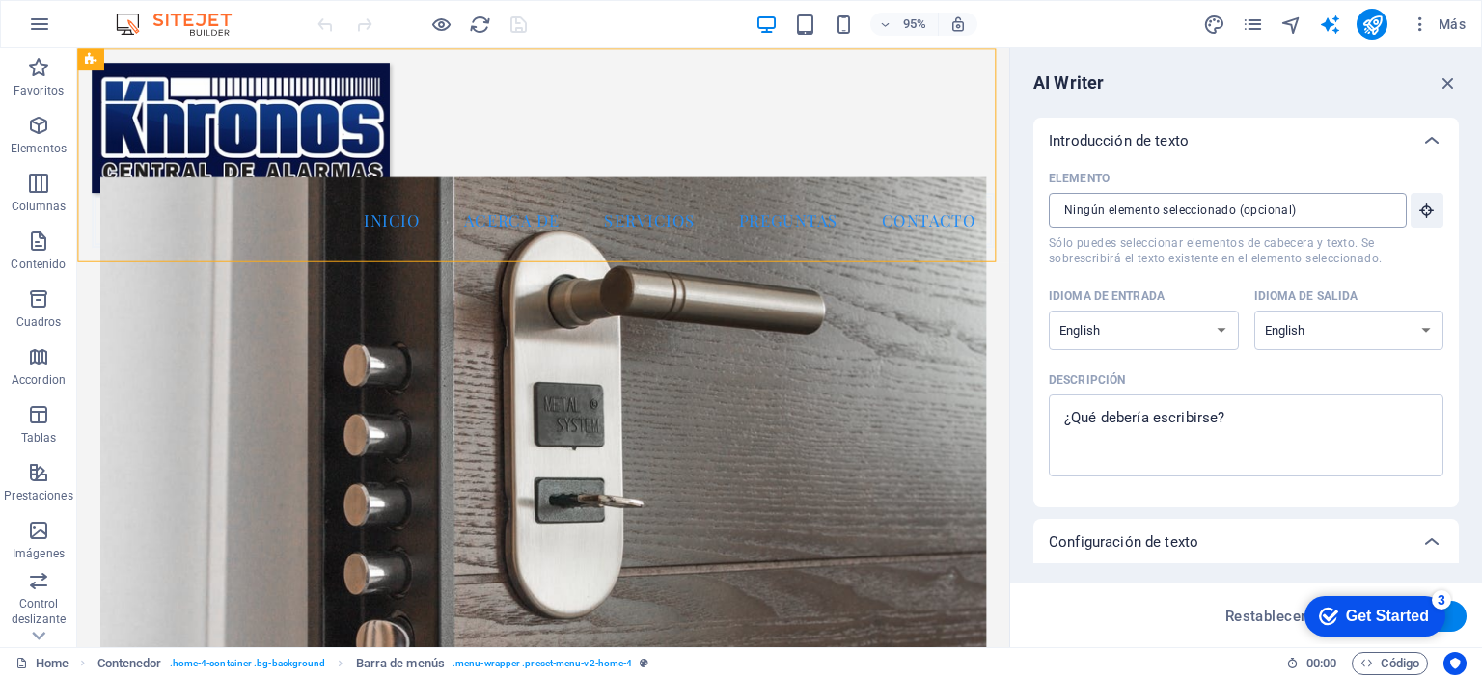
click at [1347, 215] on input "Elemento ​ Sólo puedes seleccionar elementos de cabecera y texto. Se sobrescrib…" at bounding box center [1221, 210] width 345 height 35
click at [1372, 76] on div "AI Writer" at bounding box center [1247, 82] width 426 height 23
click at [1445, 80] on icon "button" at bounding box center [1448, 82] width 21 height 21
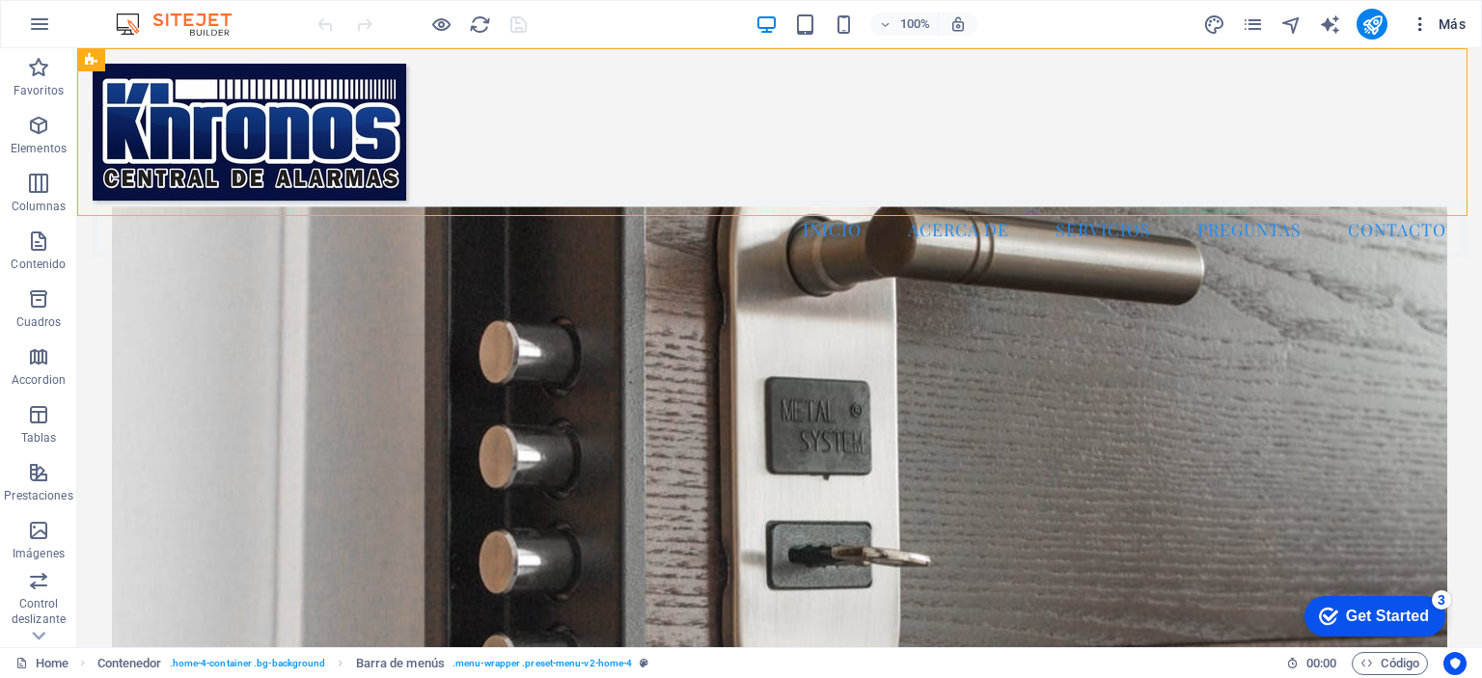
click at [1449, 24] on span "Más" at bounding box center [1438, 23] width 55 height 19
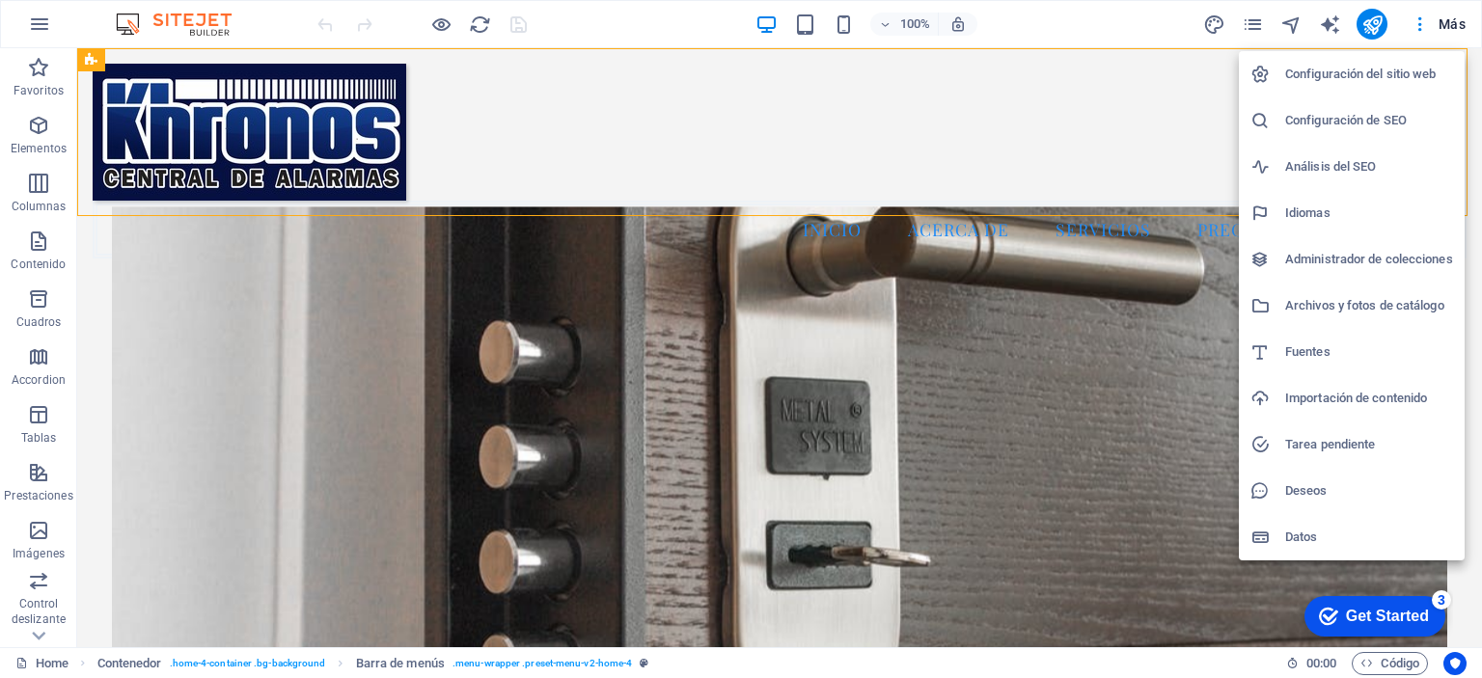
click at [1328, 212] on h6 "Idiomas" at bounding box center [1369, 213] width 168 height 23
select select "44"
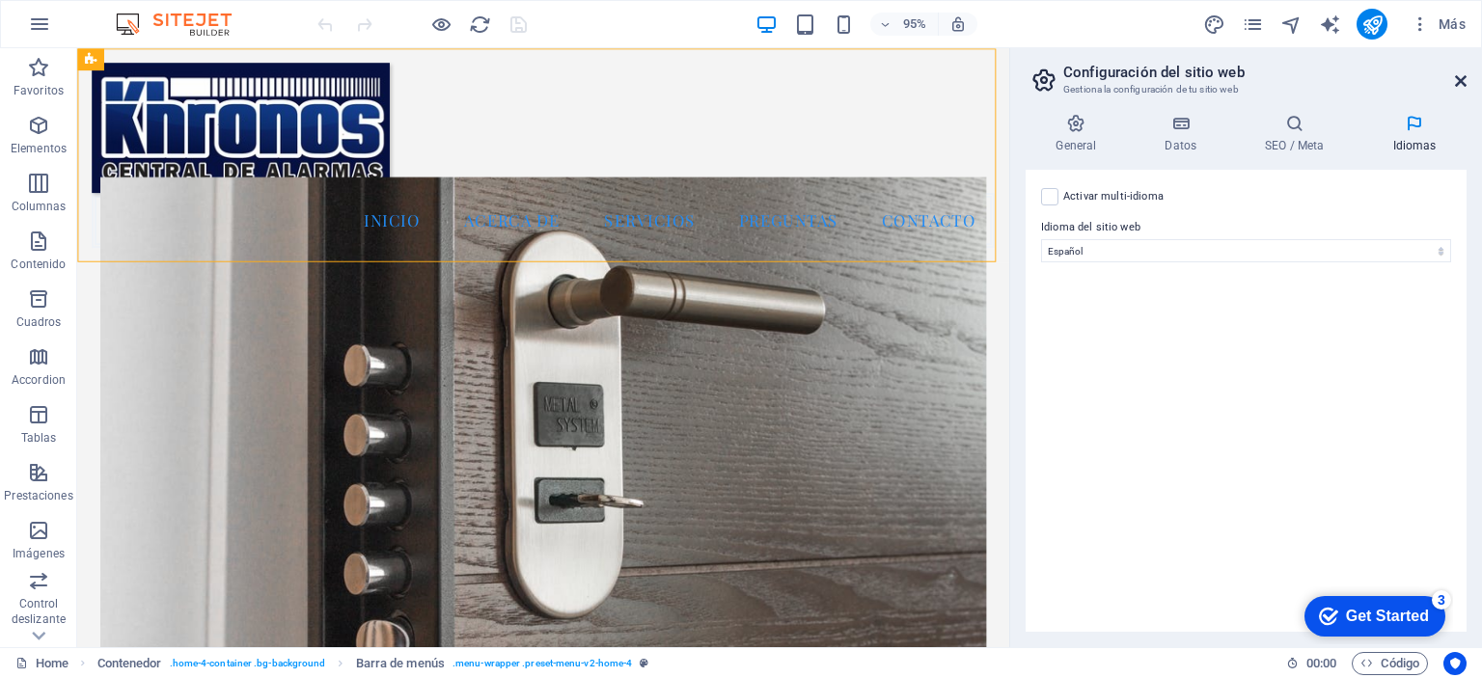
click at [1458, 82] on icon at bounding box center [1461, 80] width 12 height 15
